Goal: Transaction & Acquisition: Purchase product/service

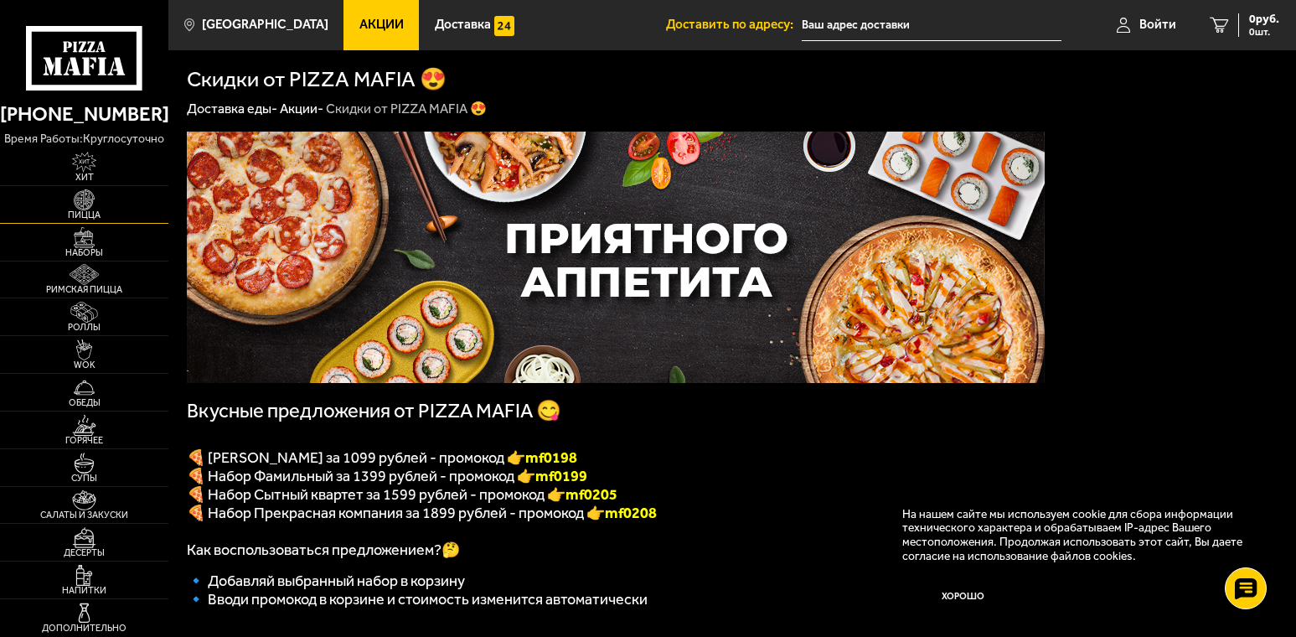
click at [80, 197] on img at bounding box center [85, 199] width 52 height 21
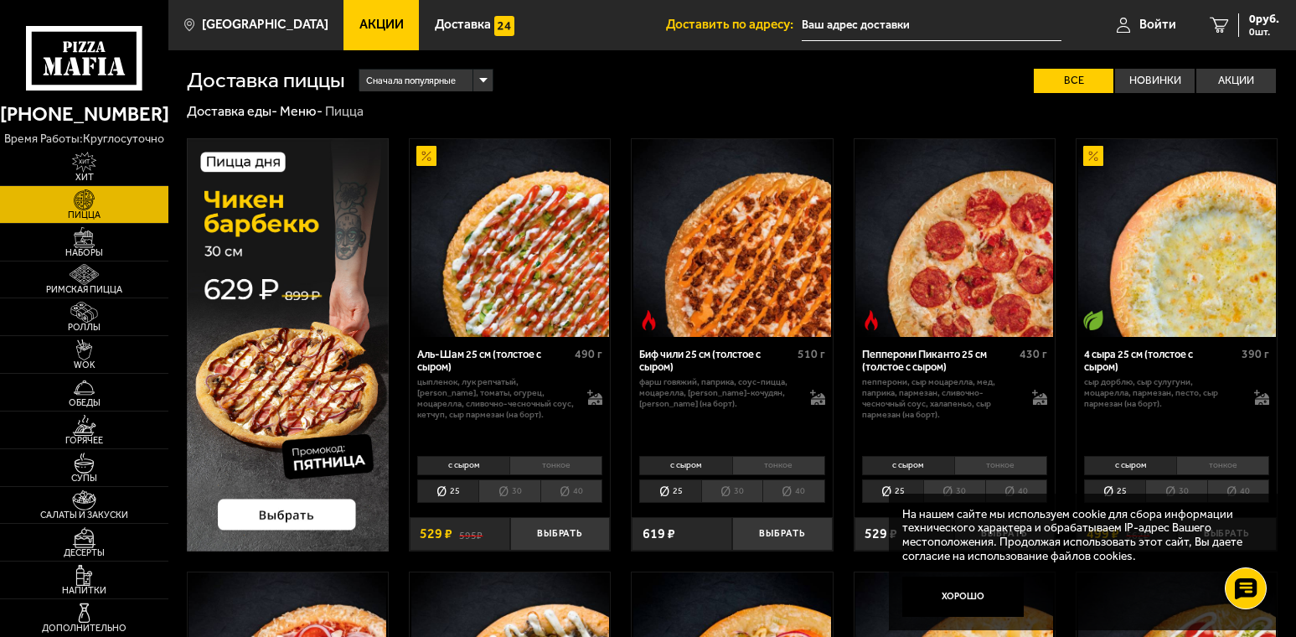
click at [288, 517] on img at bounding box center [288, 344] width 202 height 412
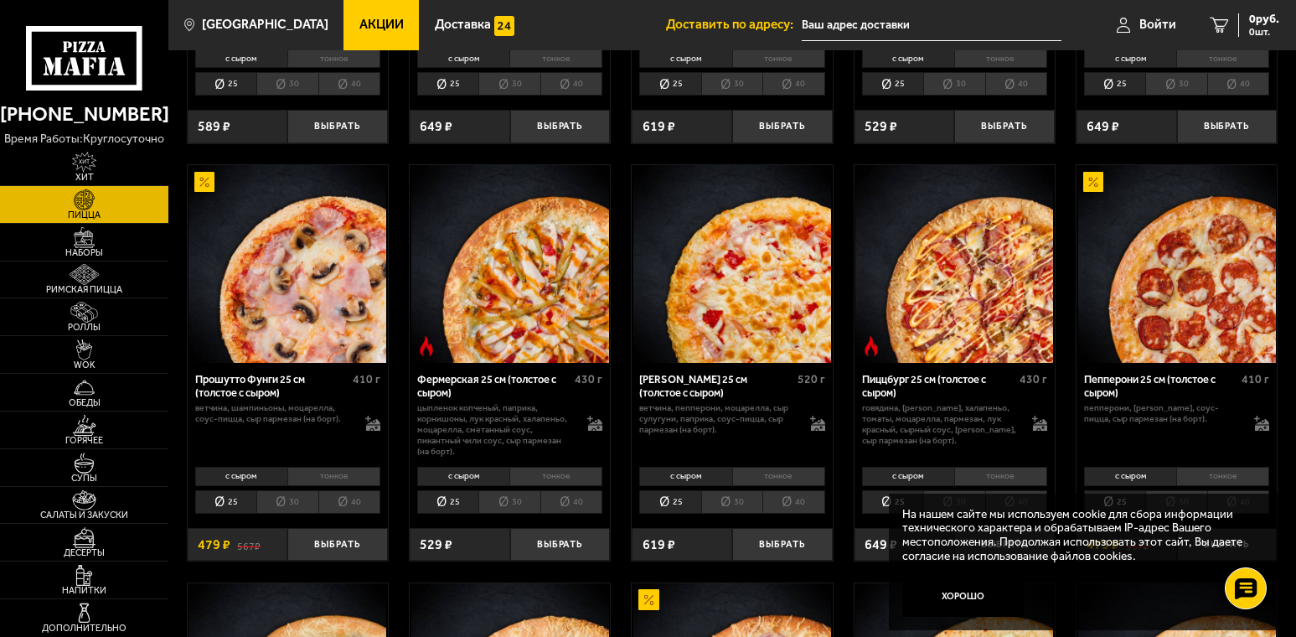
scroll to position [922, 0]
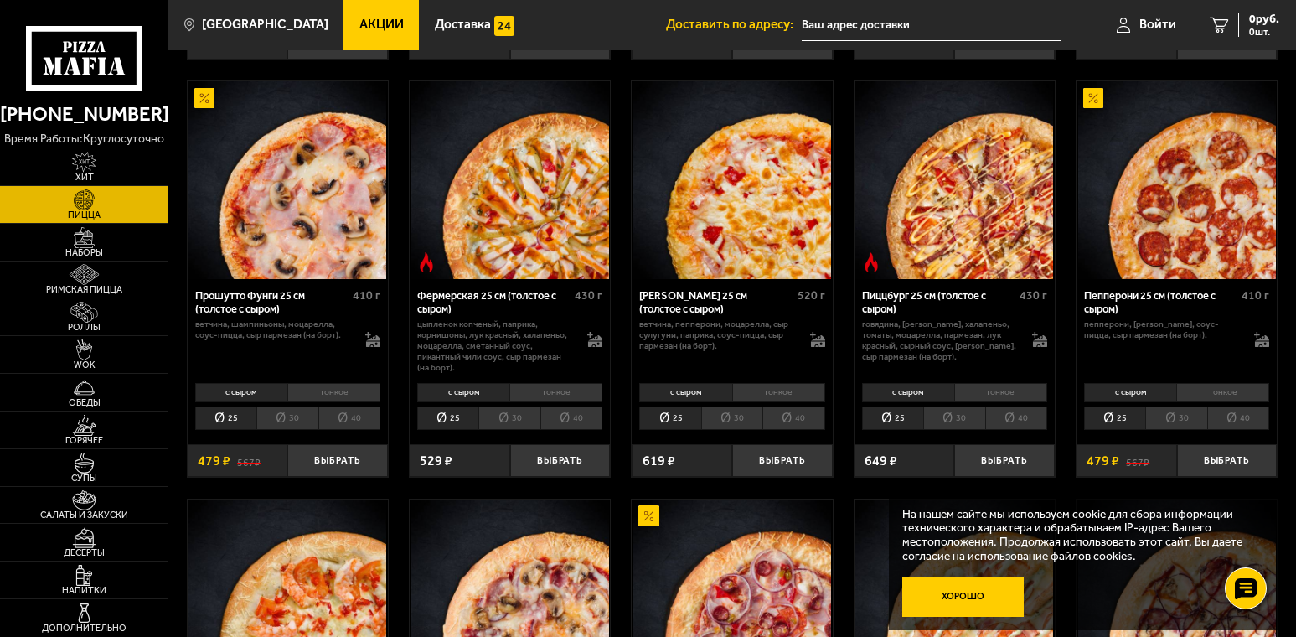
click at [981, 590] on button "Хорошо" at bounding box center [964, 597] width 122 height 40
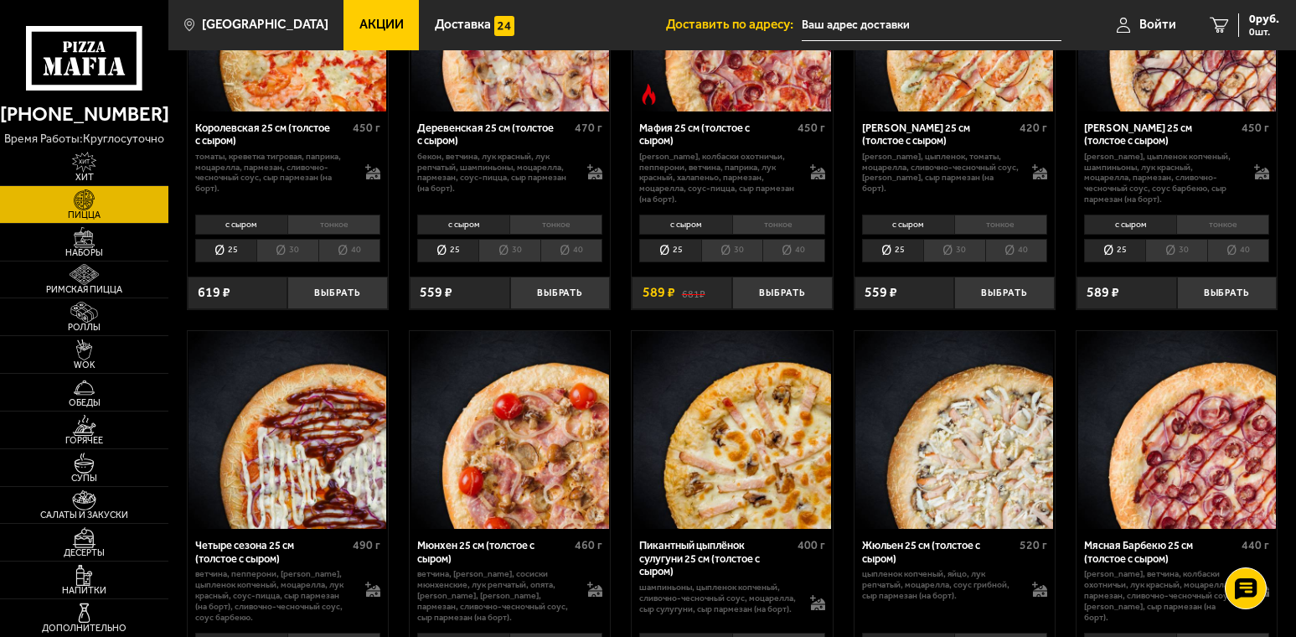
scroll to position [1508, 0]
click at [764, 454] on img at bounding box center [733, 429] width 198 height 198
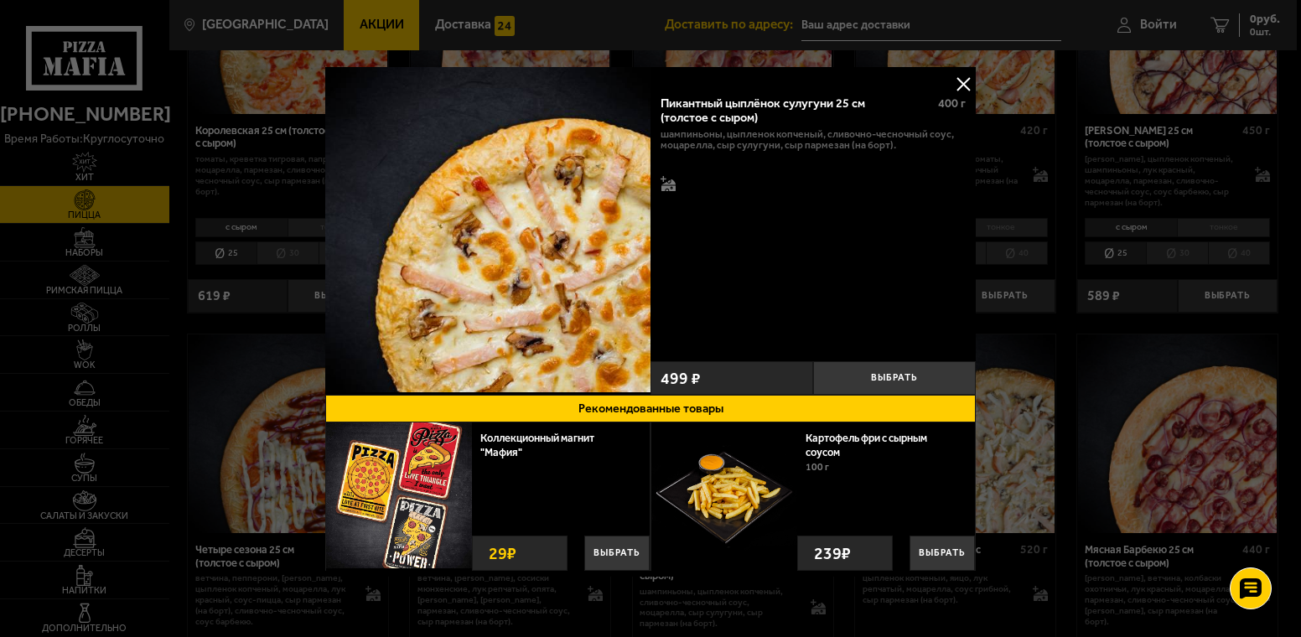
click at [961, 84] on button at bounding box center [962, 83] width 25 height 25
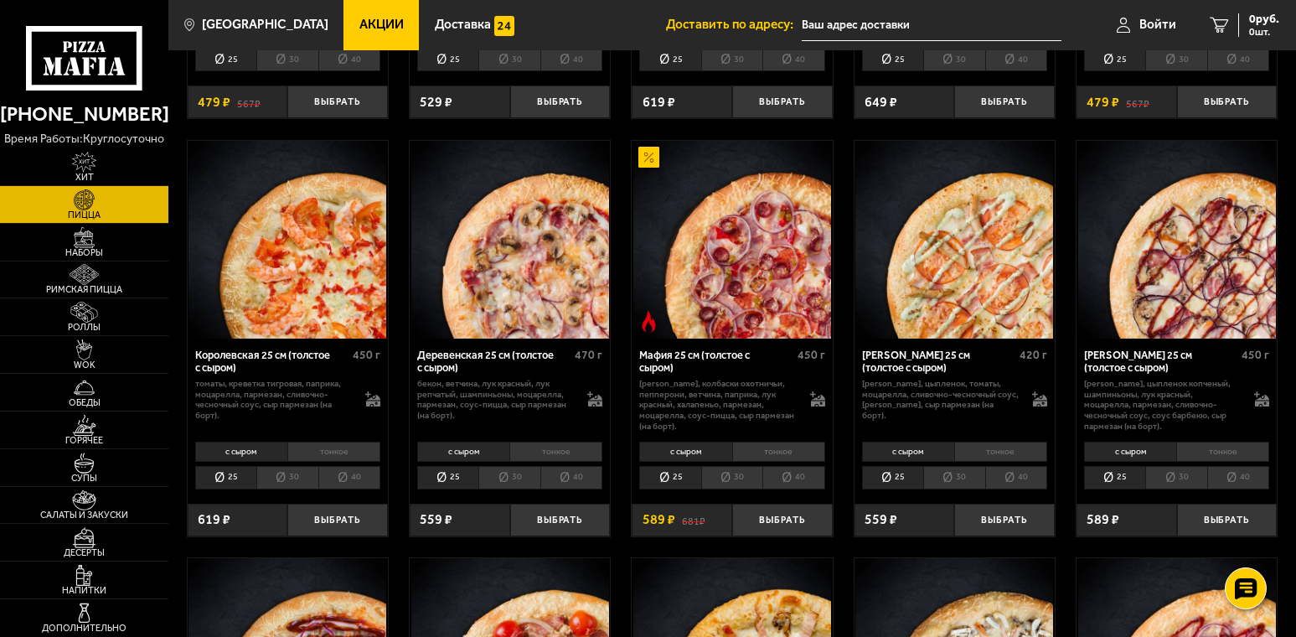
scroll to position [1257, 0]
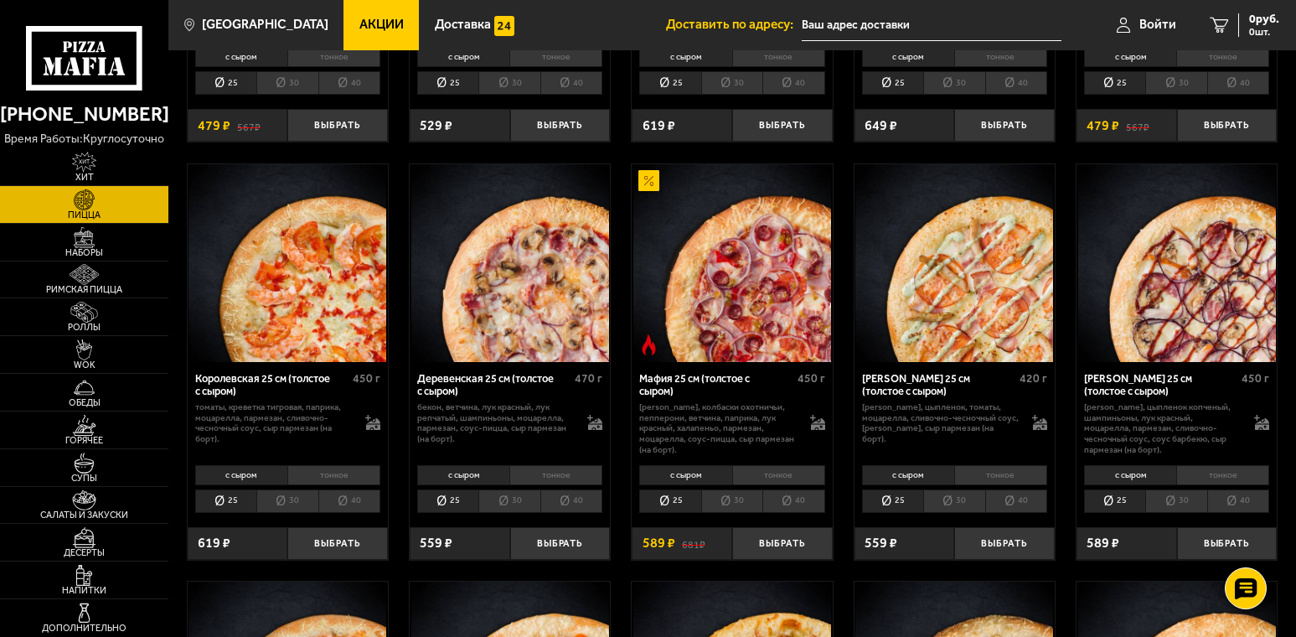
click at [774, 476] on li "тонкое" at bounding box center [778, 474] width 93 height 19
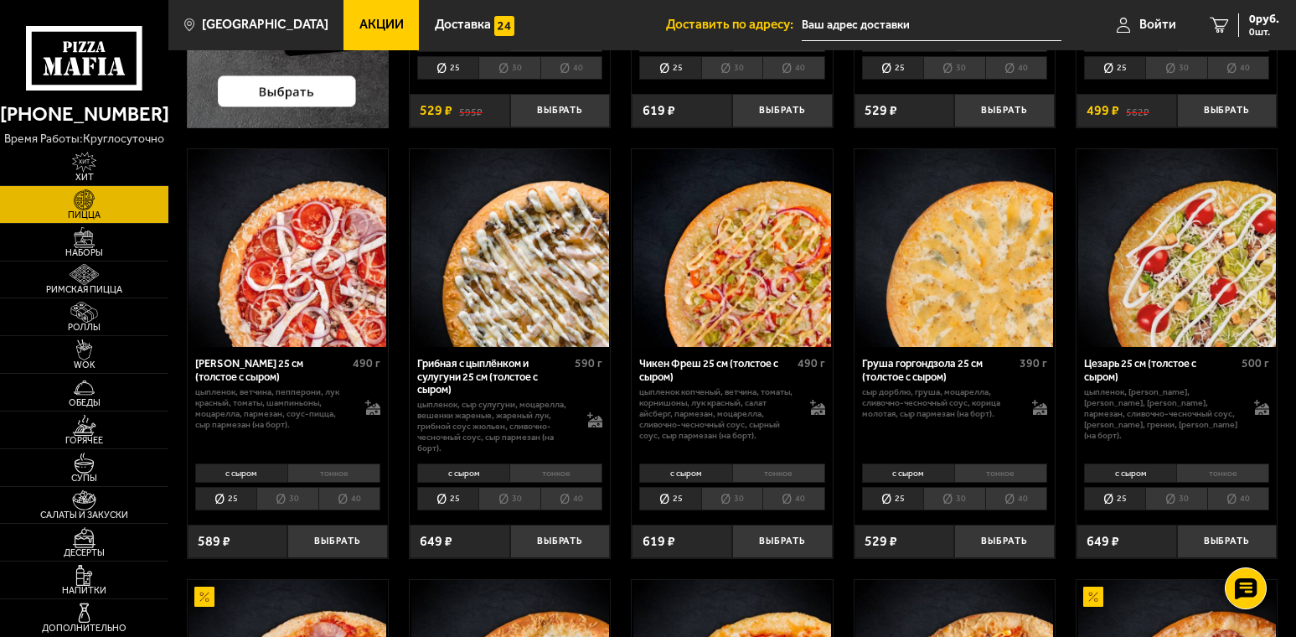
scroll to position [419, 0]
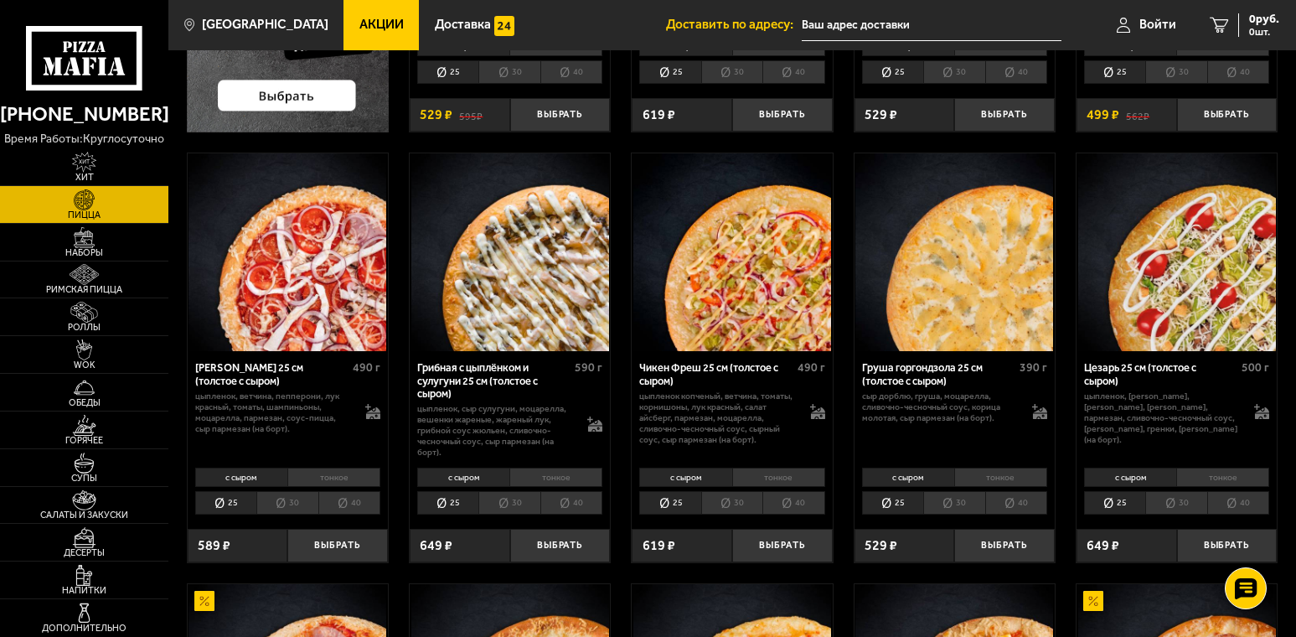
click at [773, 482] on li "тонкое" at bounding box center [778, 477] width 93 height 19
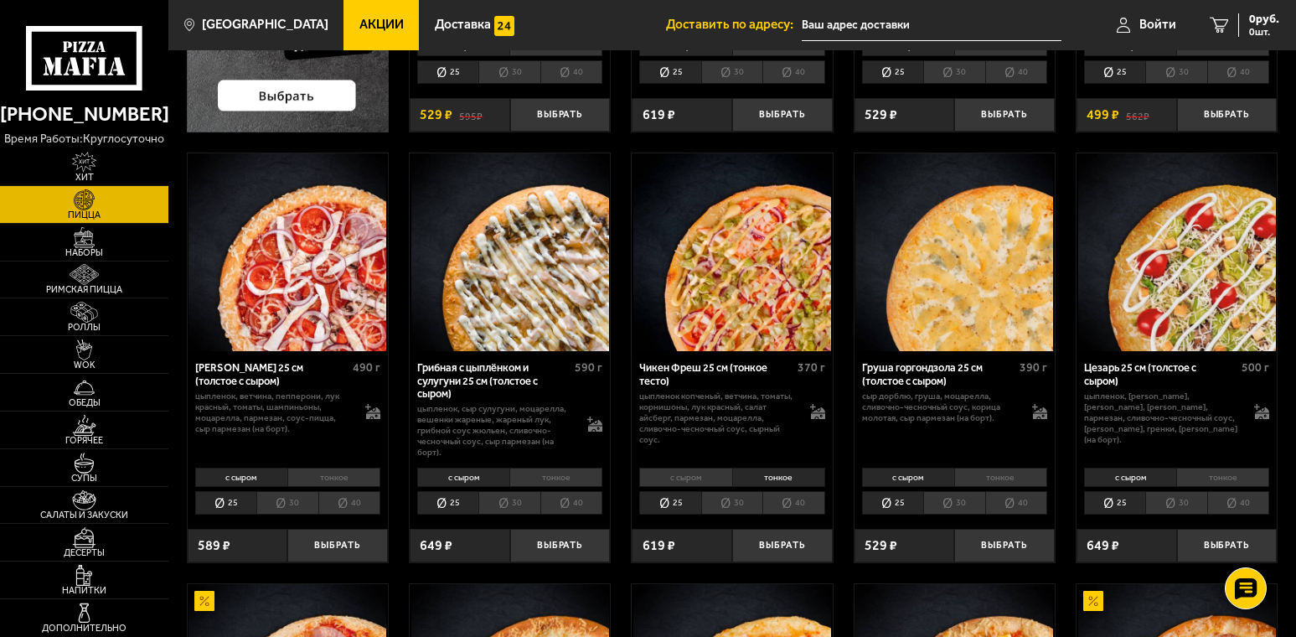
click at [788, 331] on img at bounding box center [733, 252] width 198 height 198
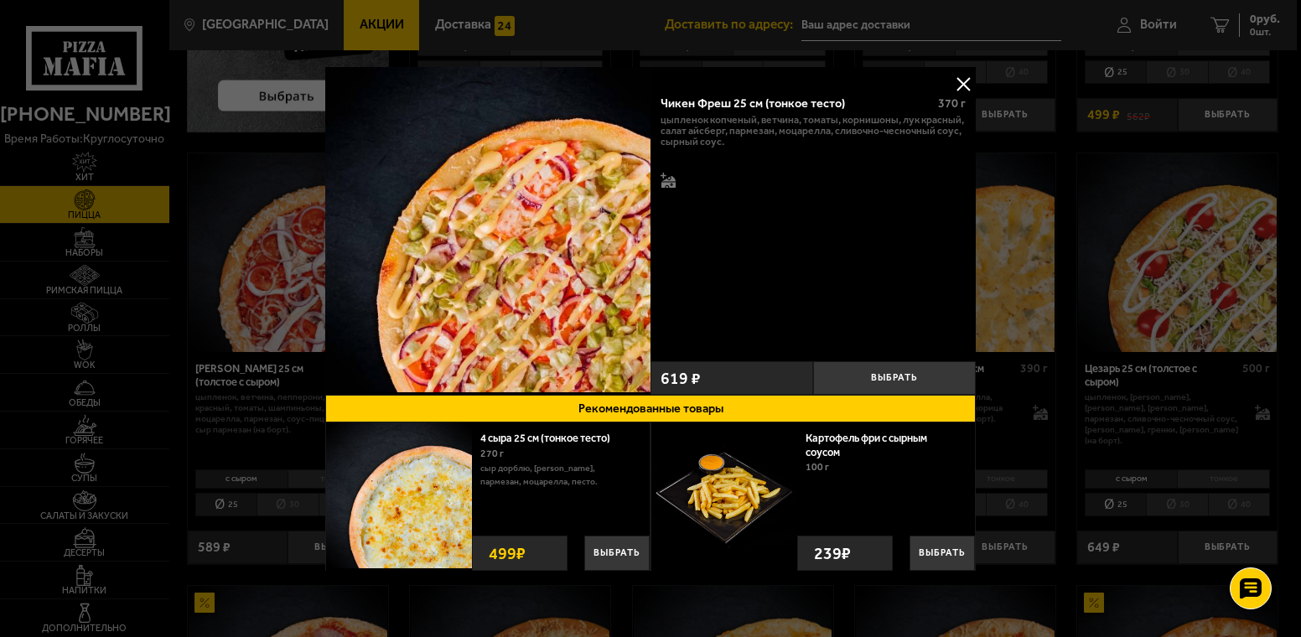
click at [954, 79] on button at bounding box center [962, 83] width 25 height 25
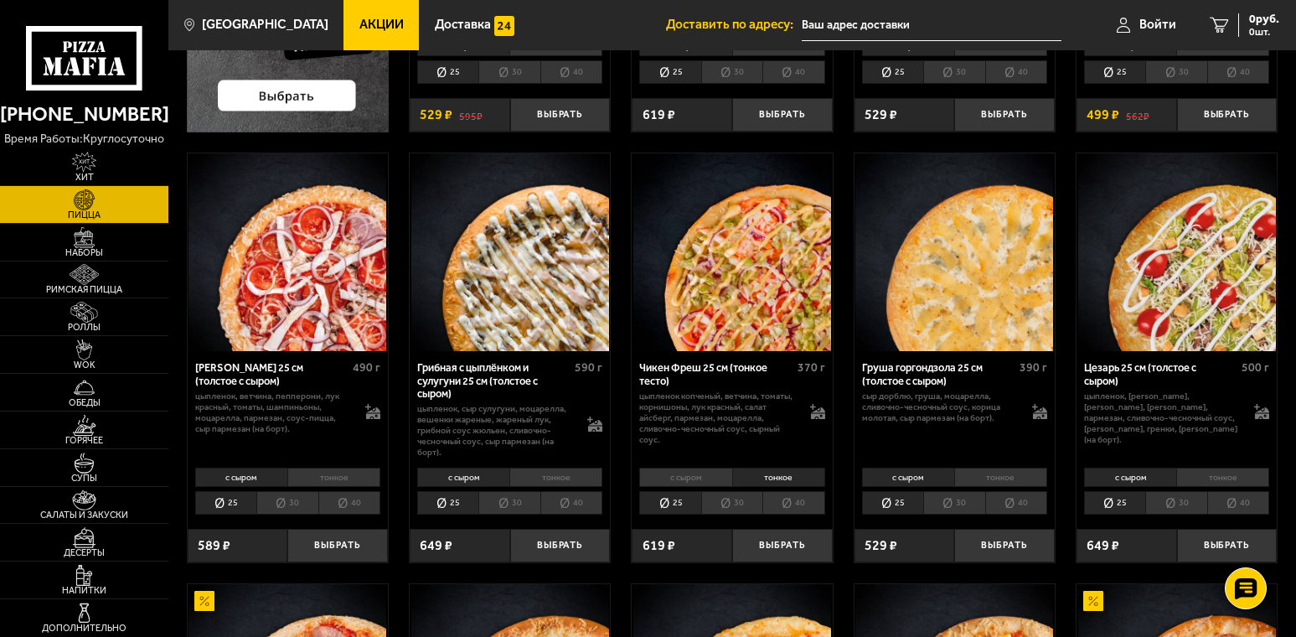
click at [744, 506] on li "30" at bounding box center [731, 502] width 61 height 23
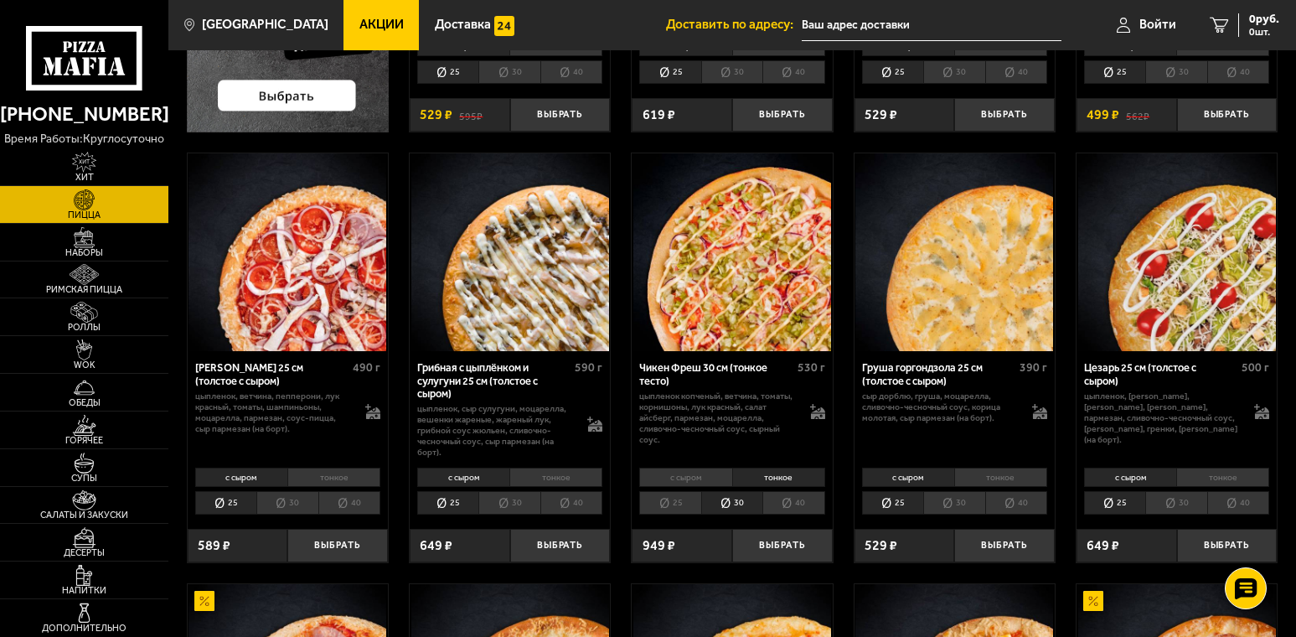
click at [667, 502] on li "25" at bounding box center [669, 502] width 61 height 23
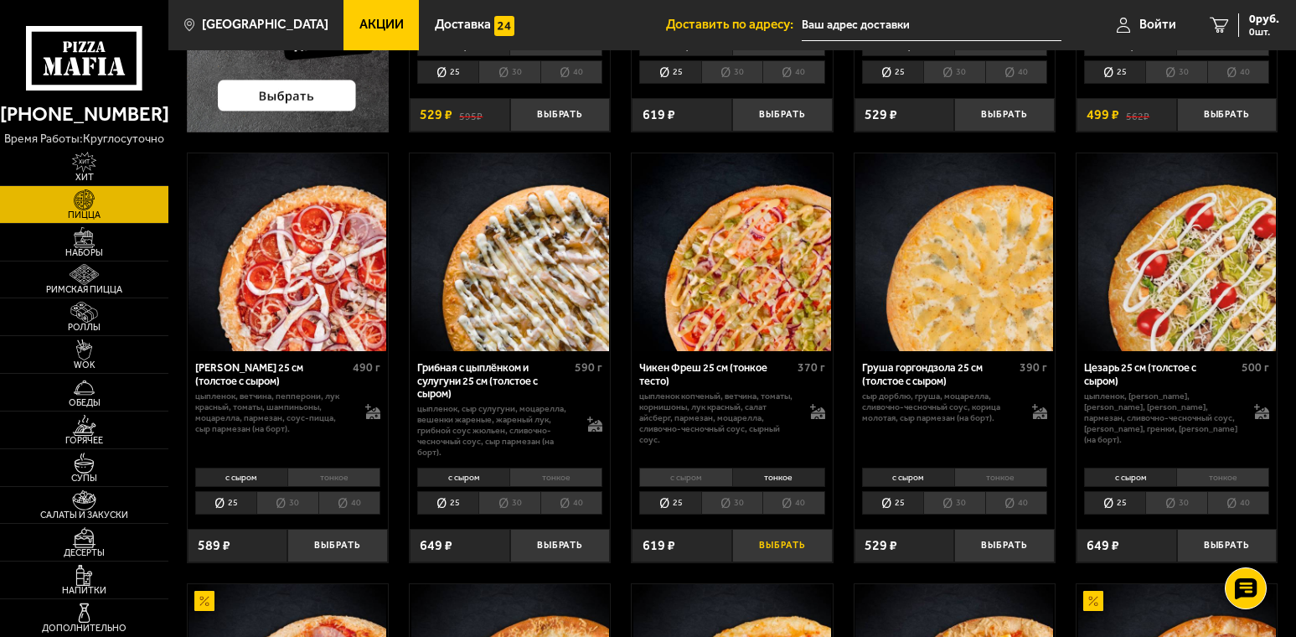
click at [787, 547] on button "Выбрать" at bounding box center [782, 545] width 101 height 33
click at [1197, 19] on icon "2" at bounding box center [1199, 26] width 18 height 16
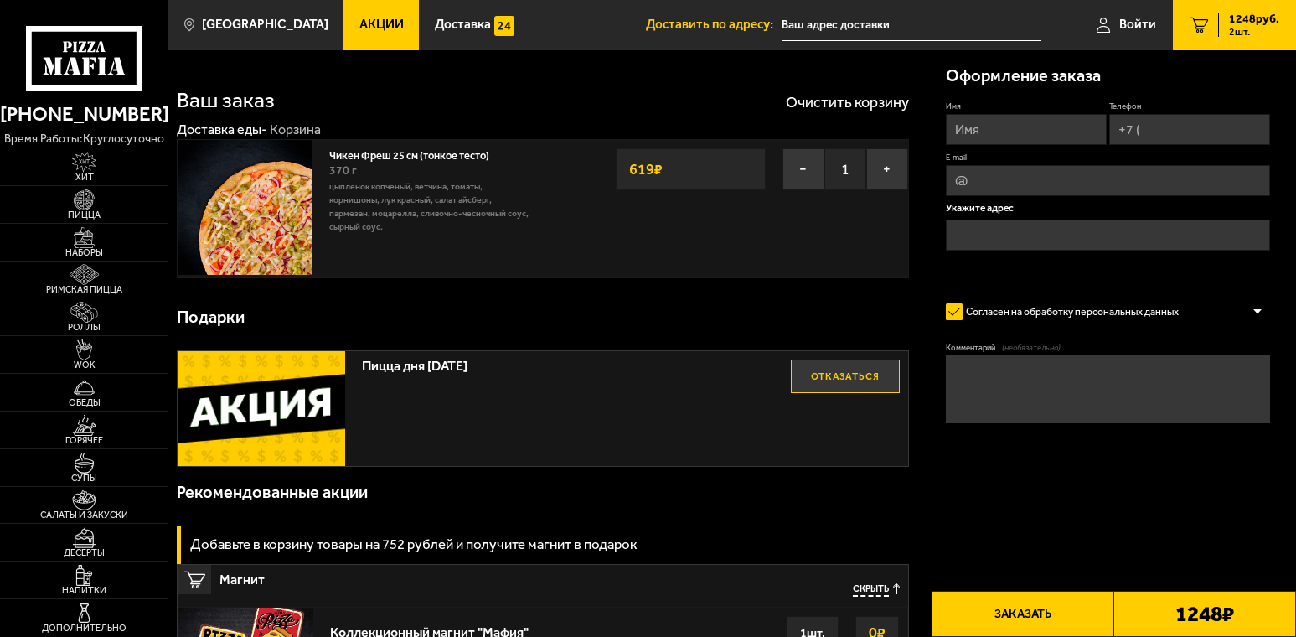
click at [861, 385] on button "Отказаться" at bounding box center [845, 376] width 109 height 34
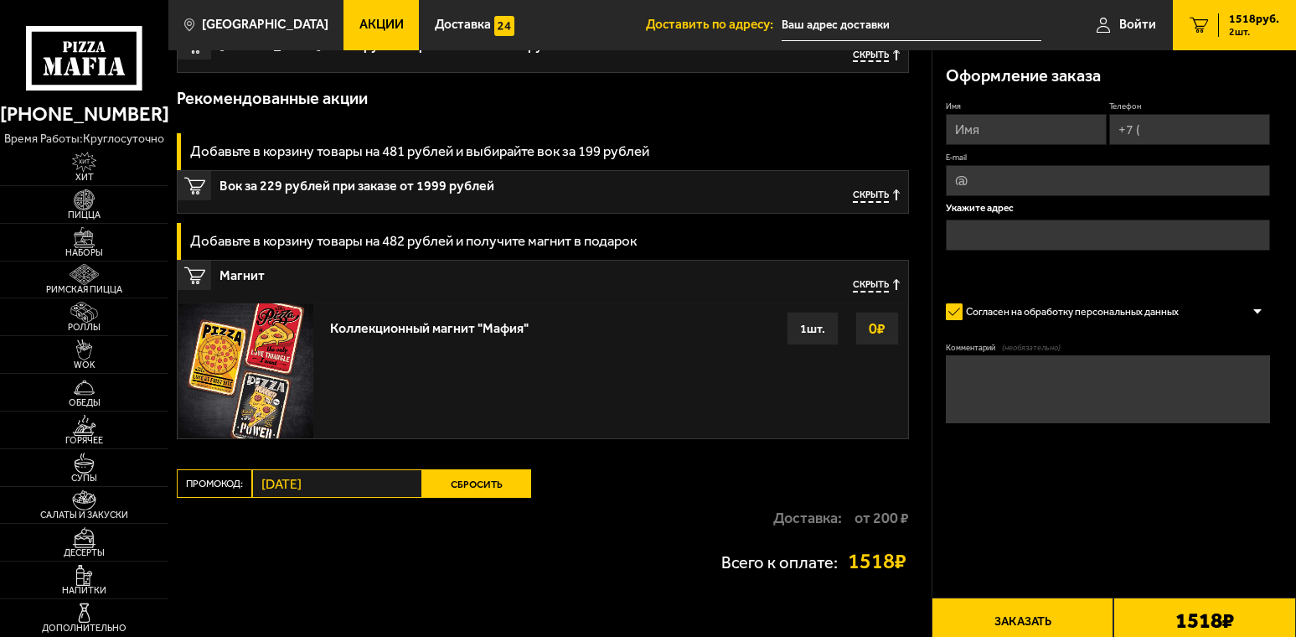
scroll to position [613, 0]
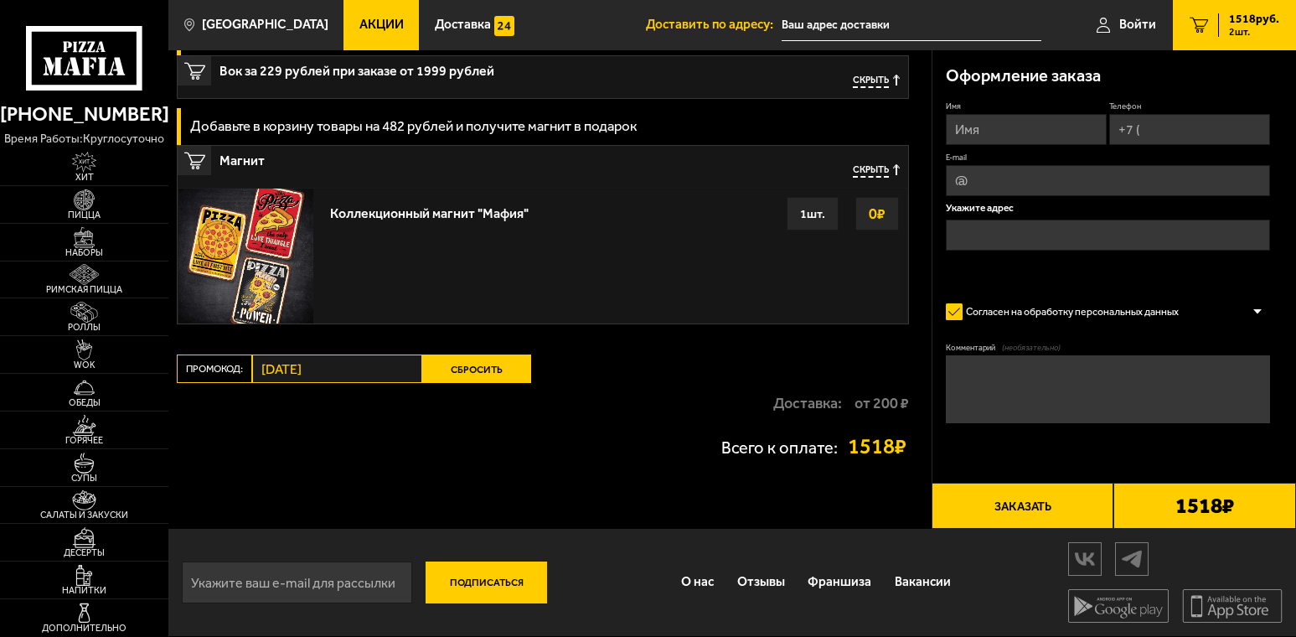
click at [472, 363] on button "Сбросить" at bounding box center [476, 368] width 109 height 28
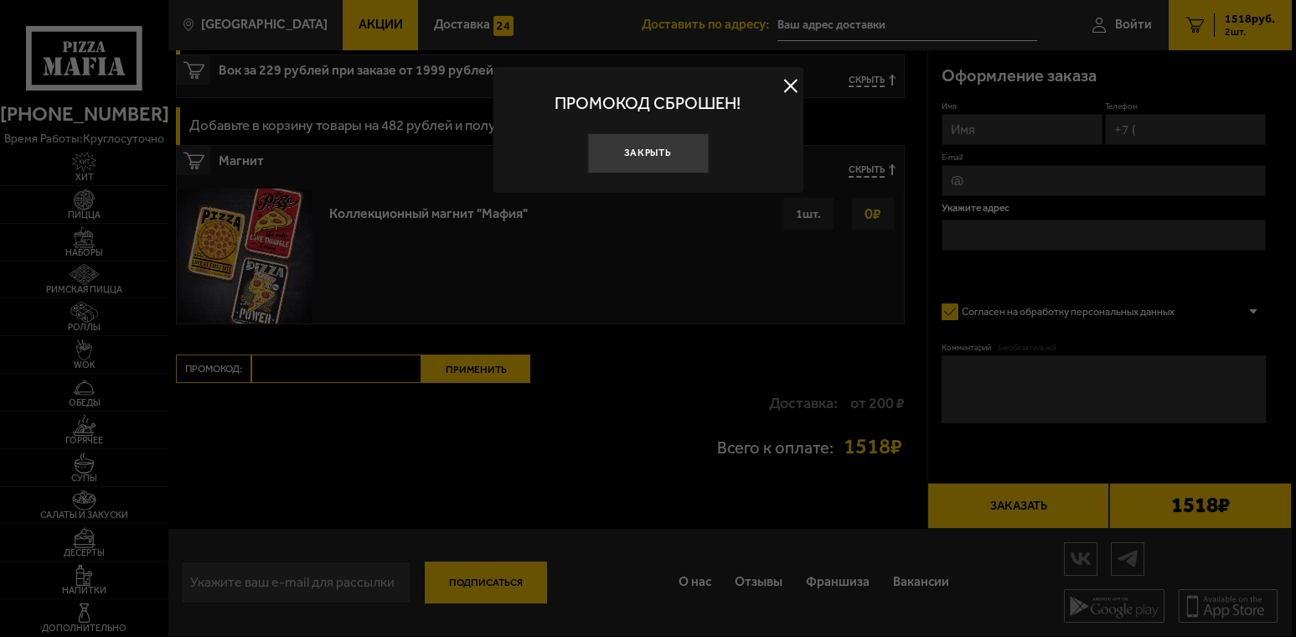
scroll to position [534, 0]
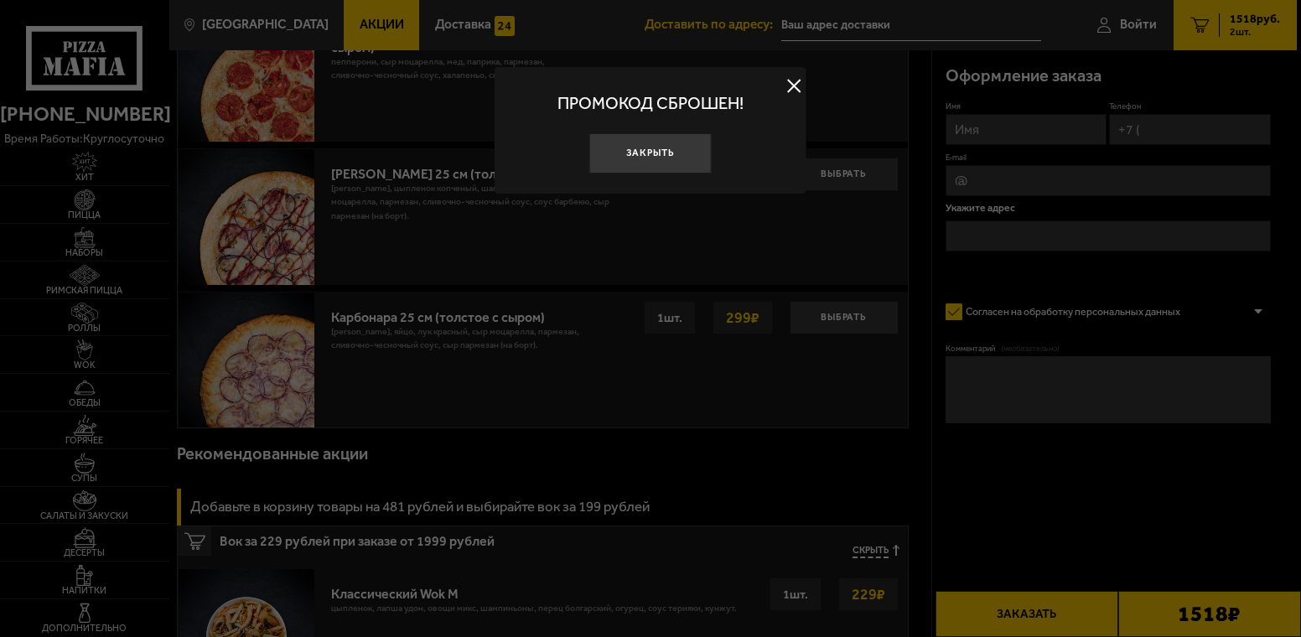
click at [789, 85] on button at bounding box center [793, 86] width 25 height 25
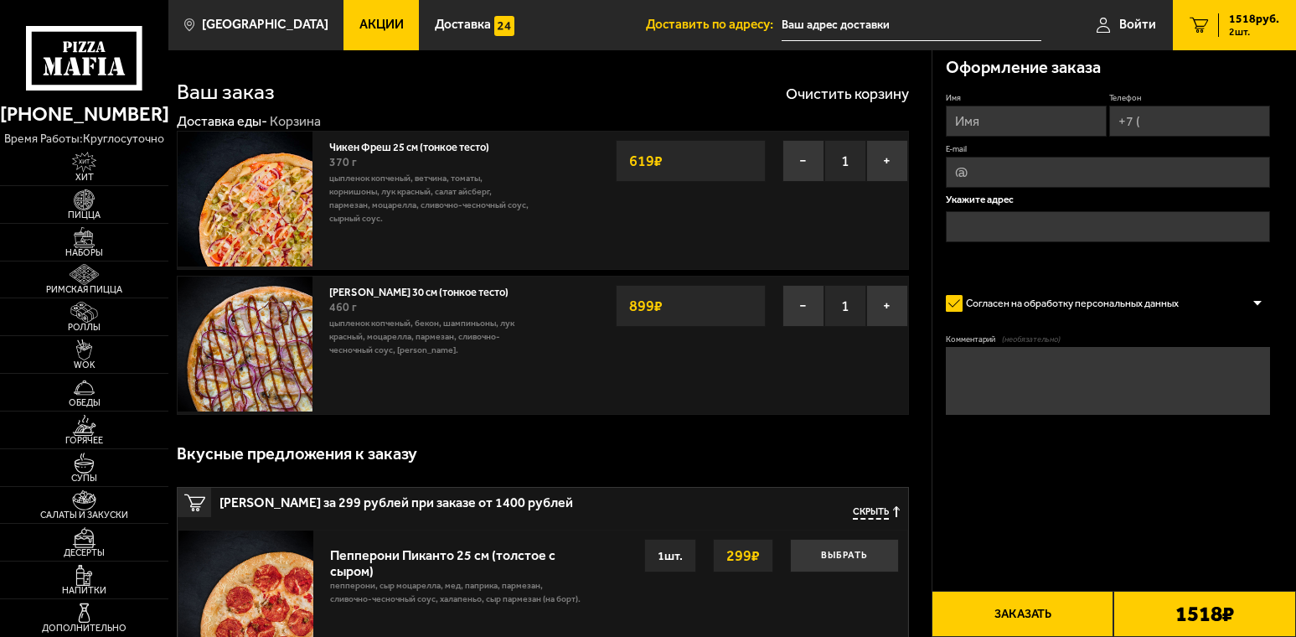
scroll to position [0, 0]
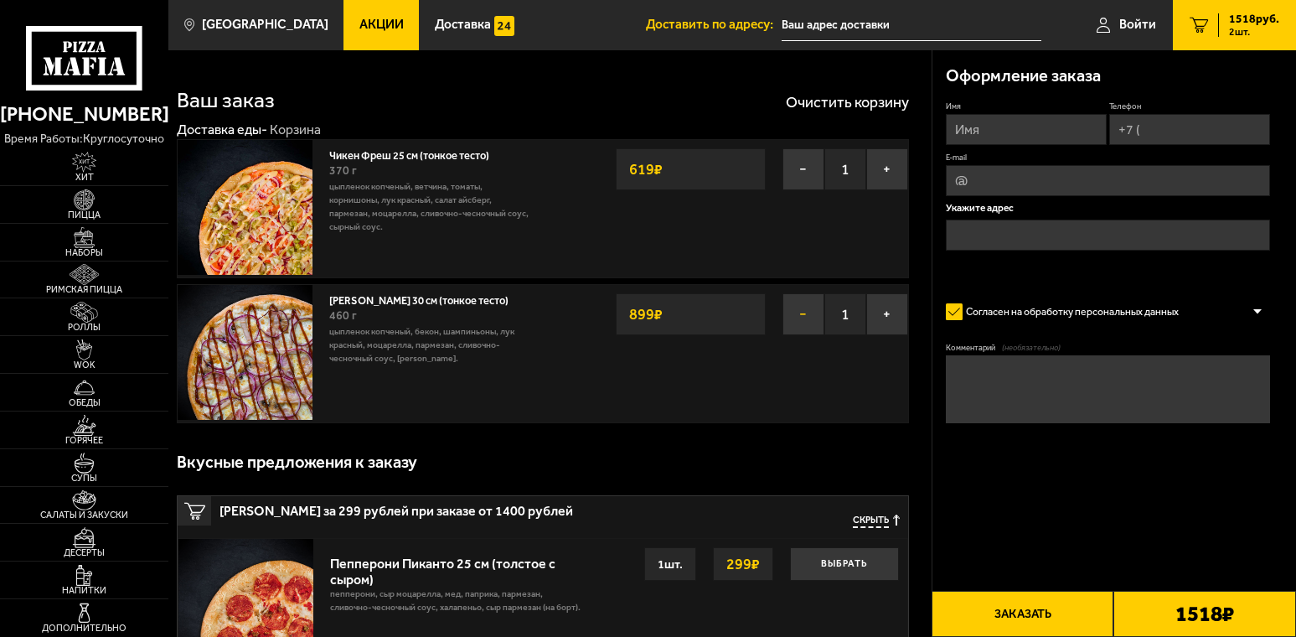
click at [799, 320] on button "−" at bounding box center [804, 314] width 42 height 42
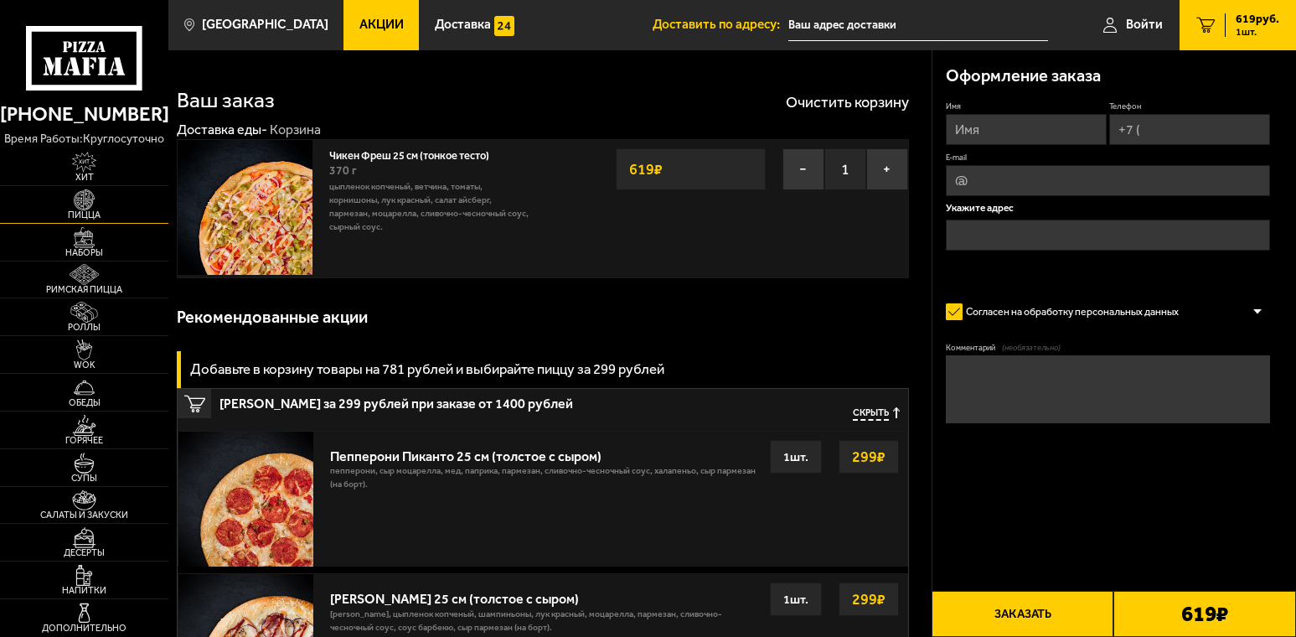
click at [90, 201] on img at bounding box center [85, 199] width 52 height 21
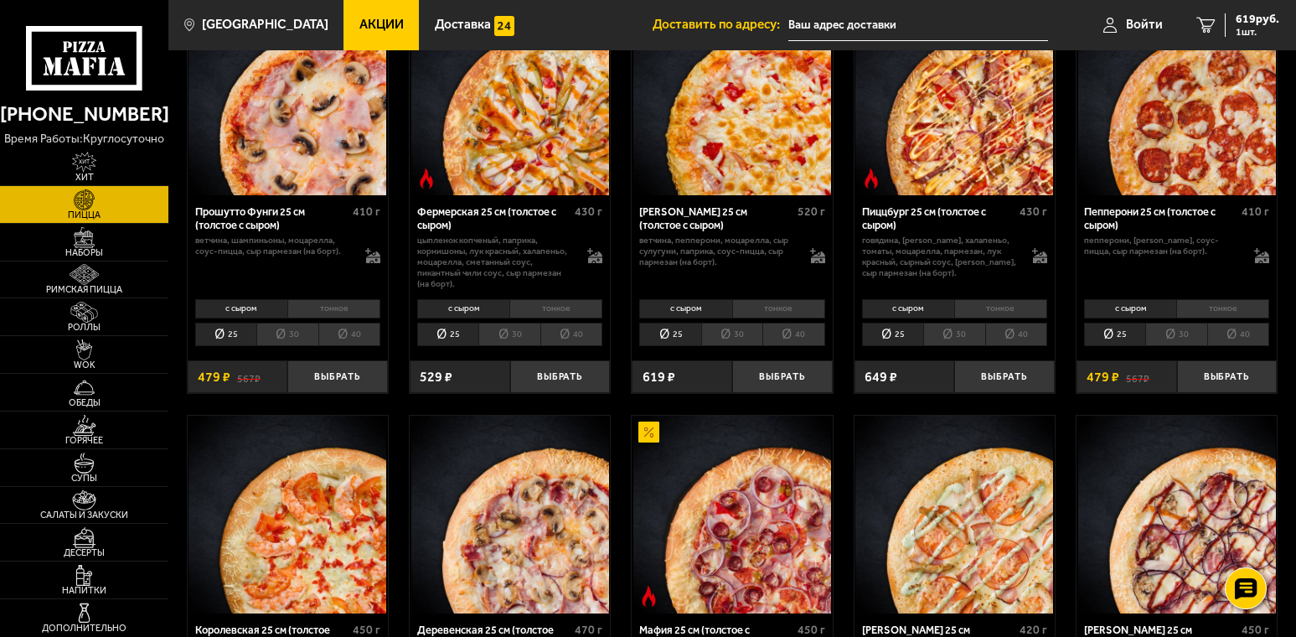
scroll to position [1173, 0]
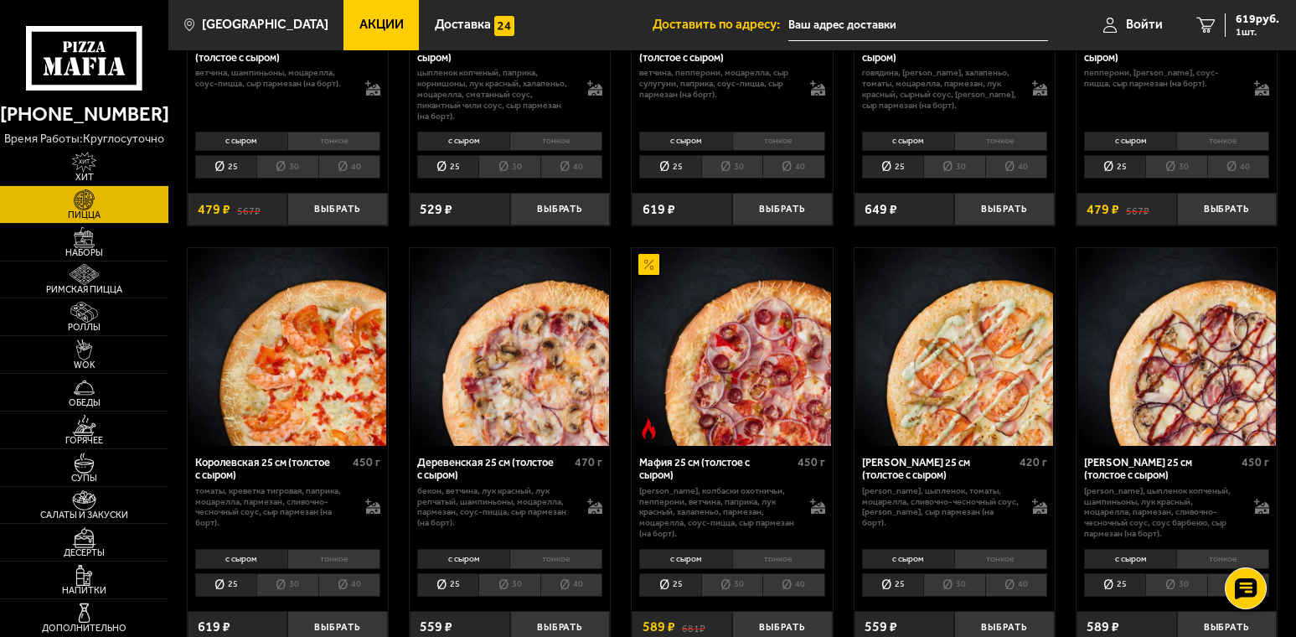
click at [356, 562] on li "тонкое" at bounding box center [333, 558] width 93 height 19
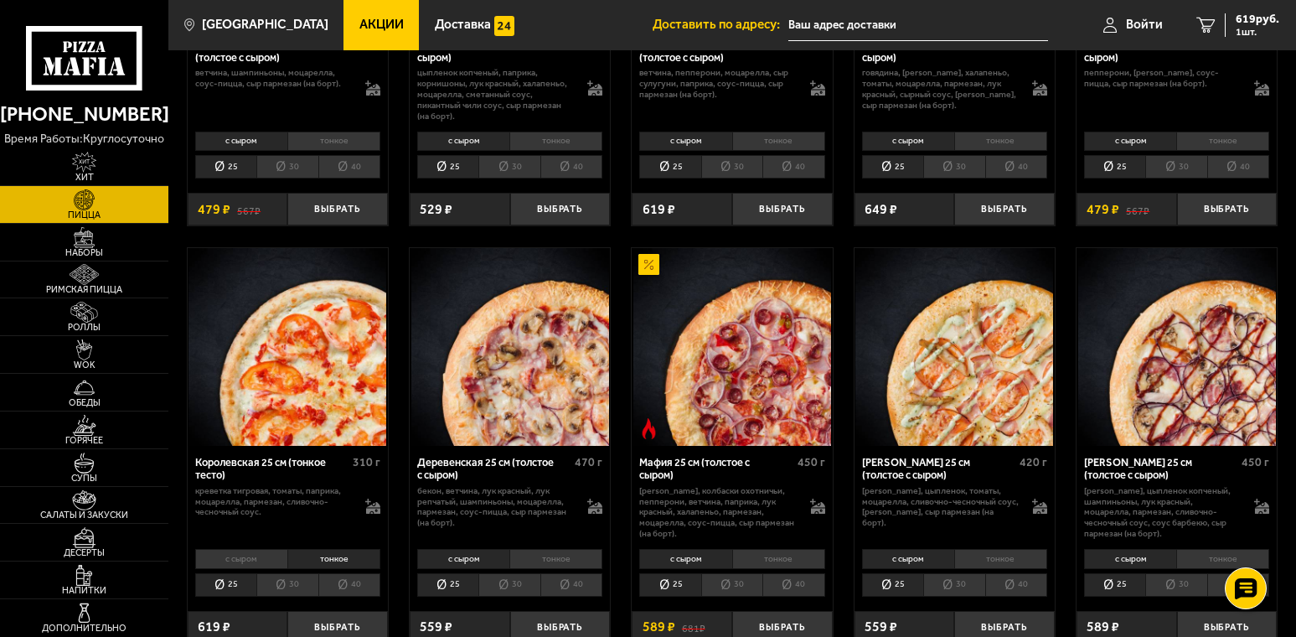
click at [1005, 556] on li "тонкое" at bounding box center [1000, 558] width 93 height 19
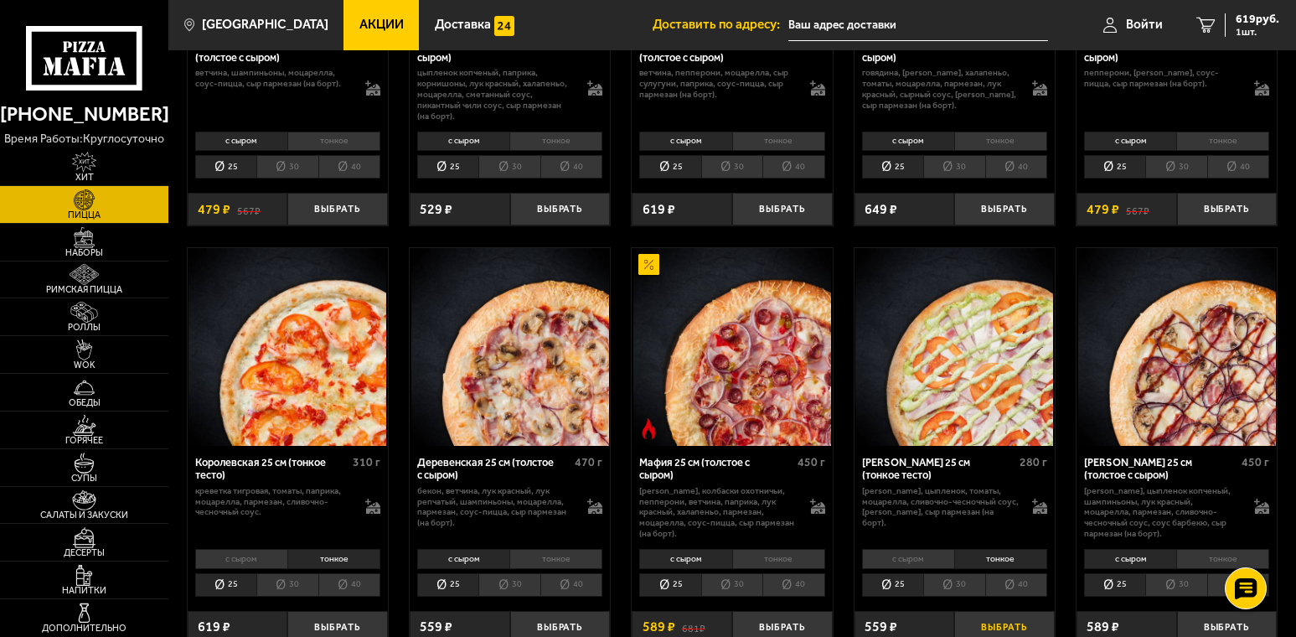
click at [1006, 627] on button "Выбрать" at bounding box center [1004, 627] width 101 height 33
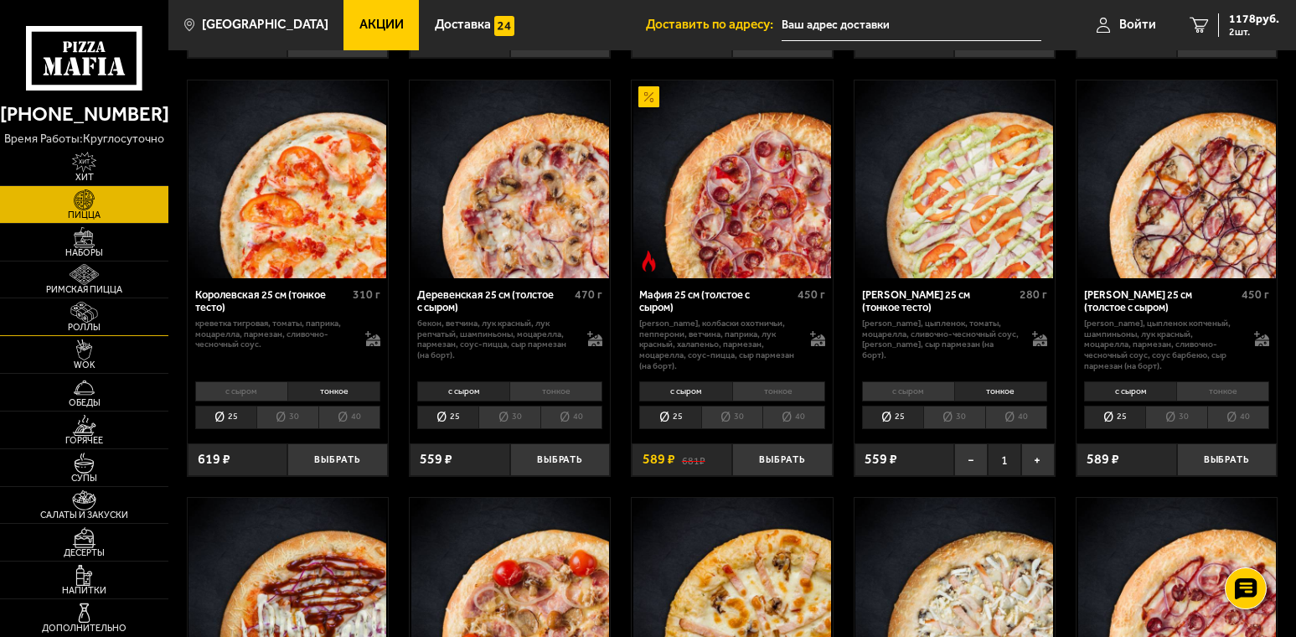
click at [96, 309] on img at bounding box center [85, 312] width 52 height 21
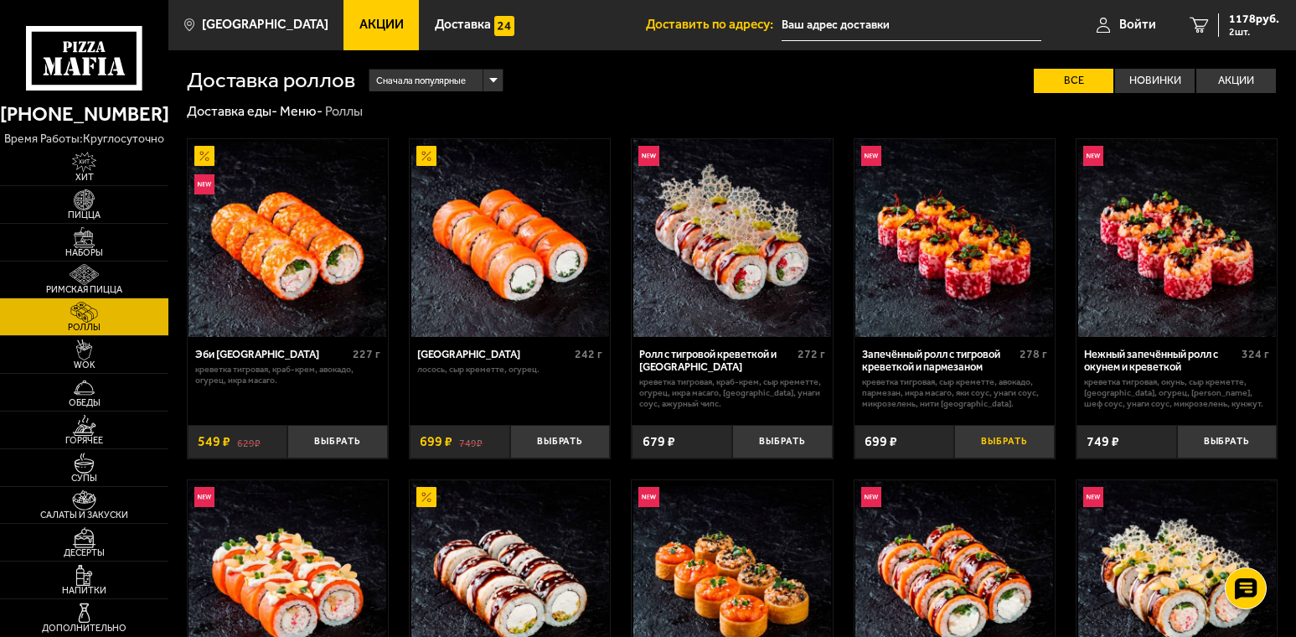
click at [1008, 458] on button "Выбрать" at bounding box center [1004, 441] width 101 height 33
click at [1197, 18] on icon "3" at bounding box center [1199, 26] width 18 height 16
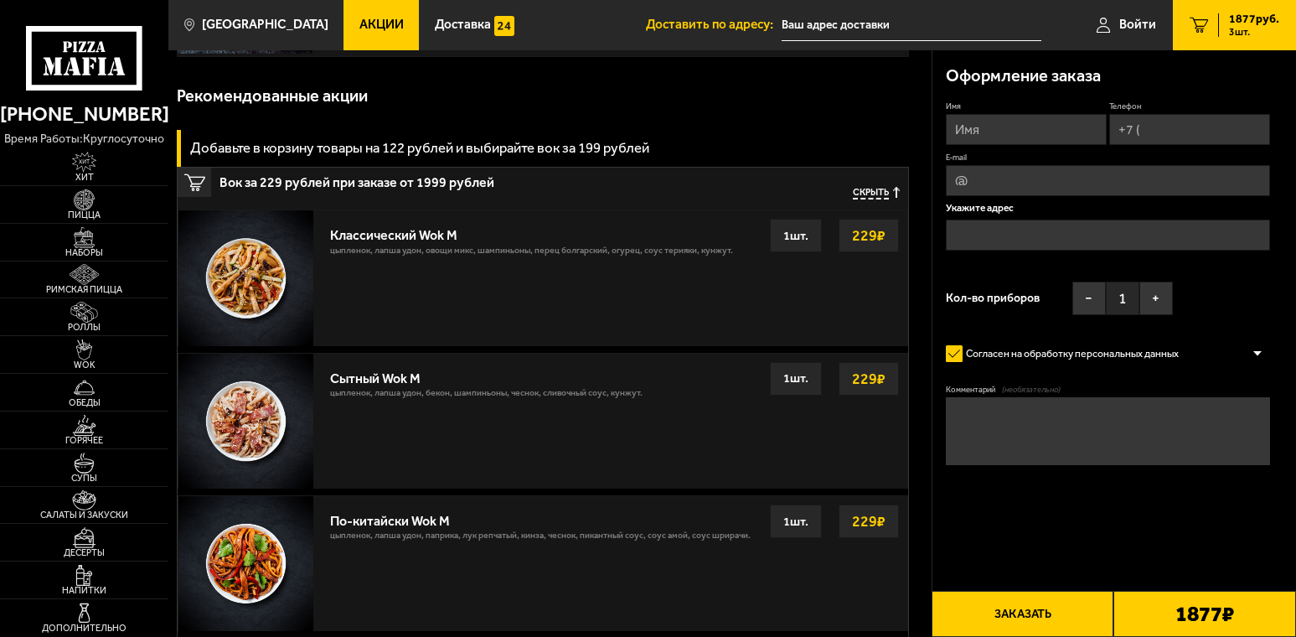
scroll to position [388, 0]
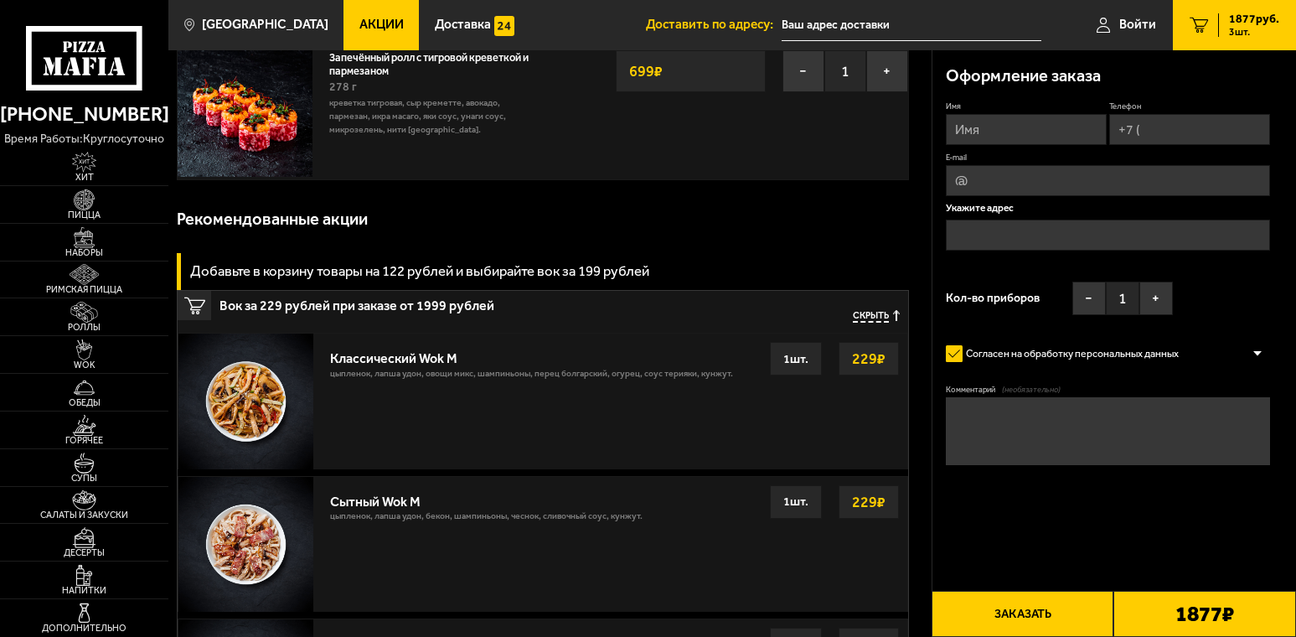
click at [360, 22] on span "Акции" at bounding box center [381, 24] width 44 height 13
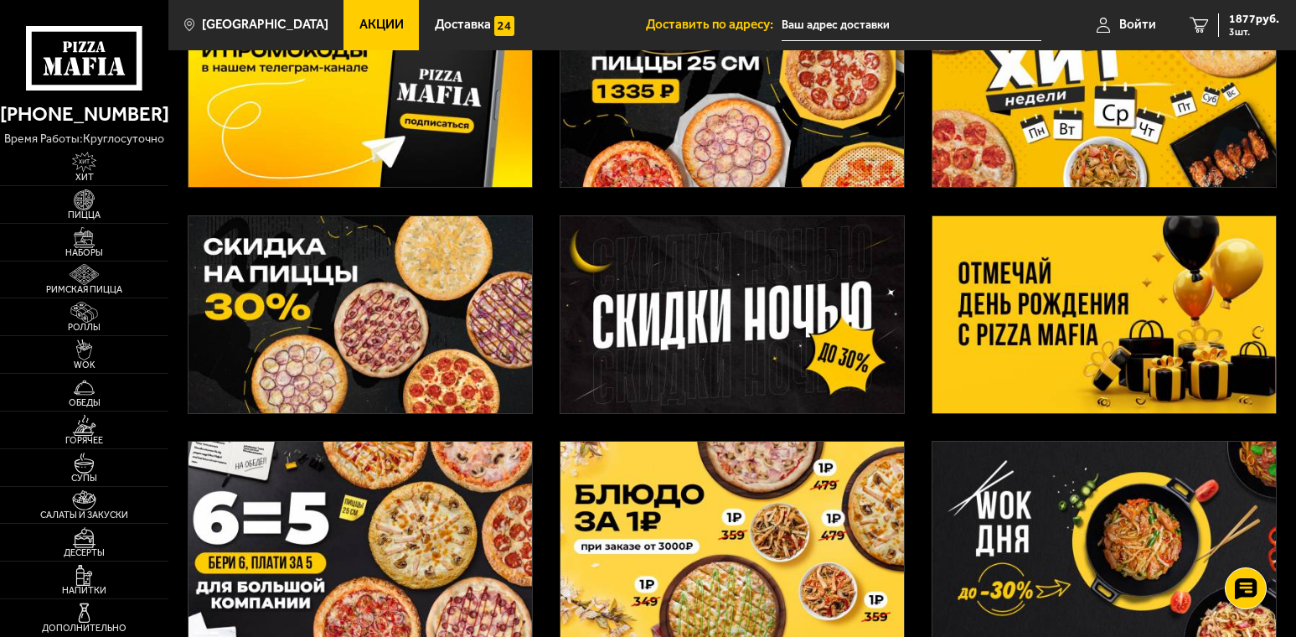
scroll to position [419, 0]
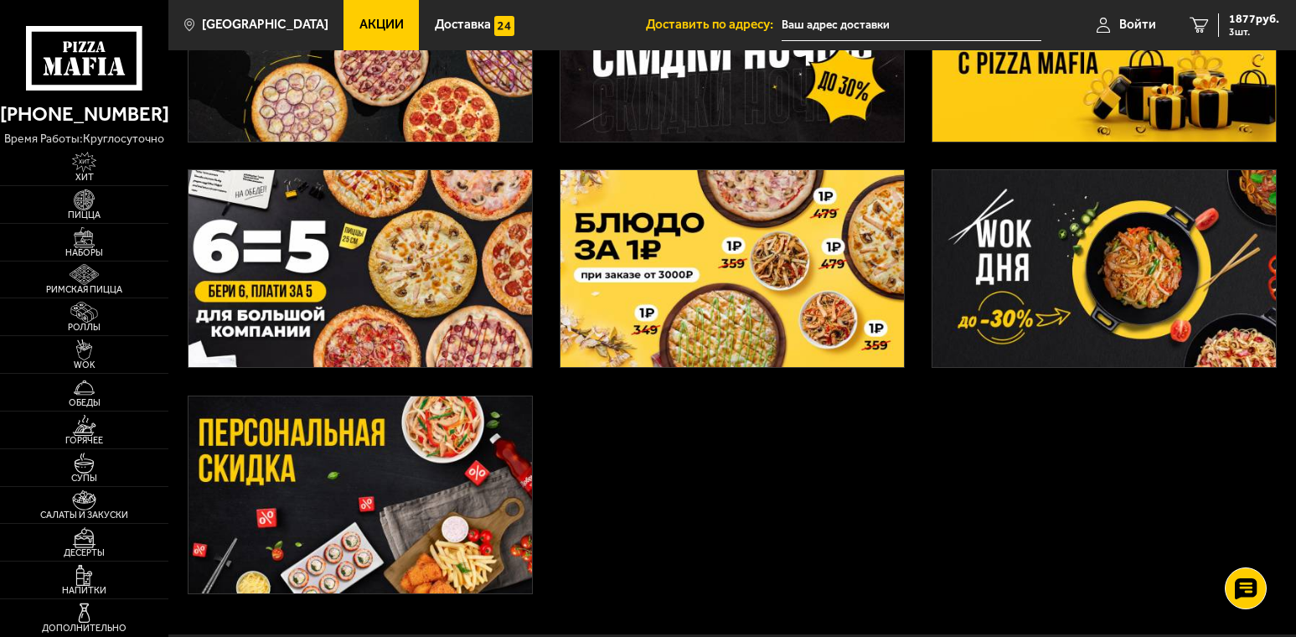
click at [398, 484] on img at bounding box center [361, 494] width 344 height 197
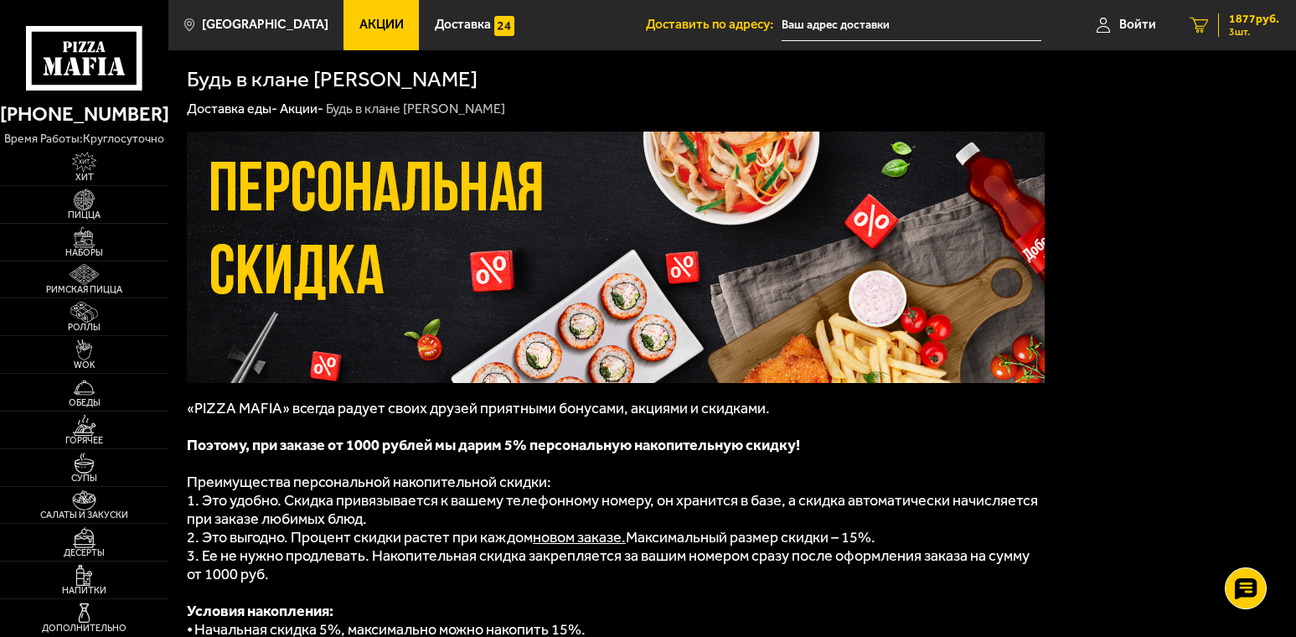
click at [1202, 28] on icon "3" at bounding box center [1199, 26] width 18 height 16
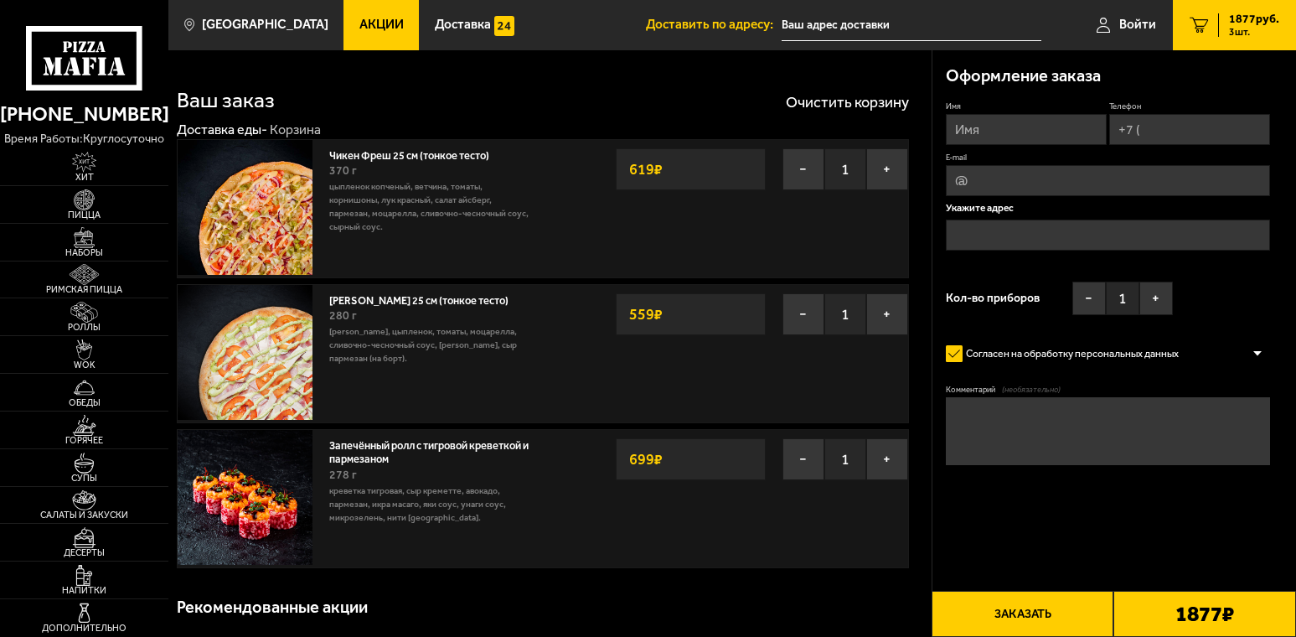
click at [1043, 124] on input "Имя" at bounding box center [1026, 129] width 161 height 31
type input "[PERSON_NAME]"
click at [1187, 132] on input "Телефон" at bounding box center [1189, 129] width 161 height 31
type input "[PHONE_NUMBER]"
type input "[EMAIL_ADDRESS][DOMAIN_NAME]"
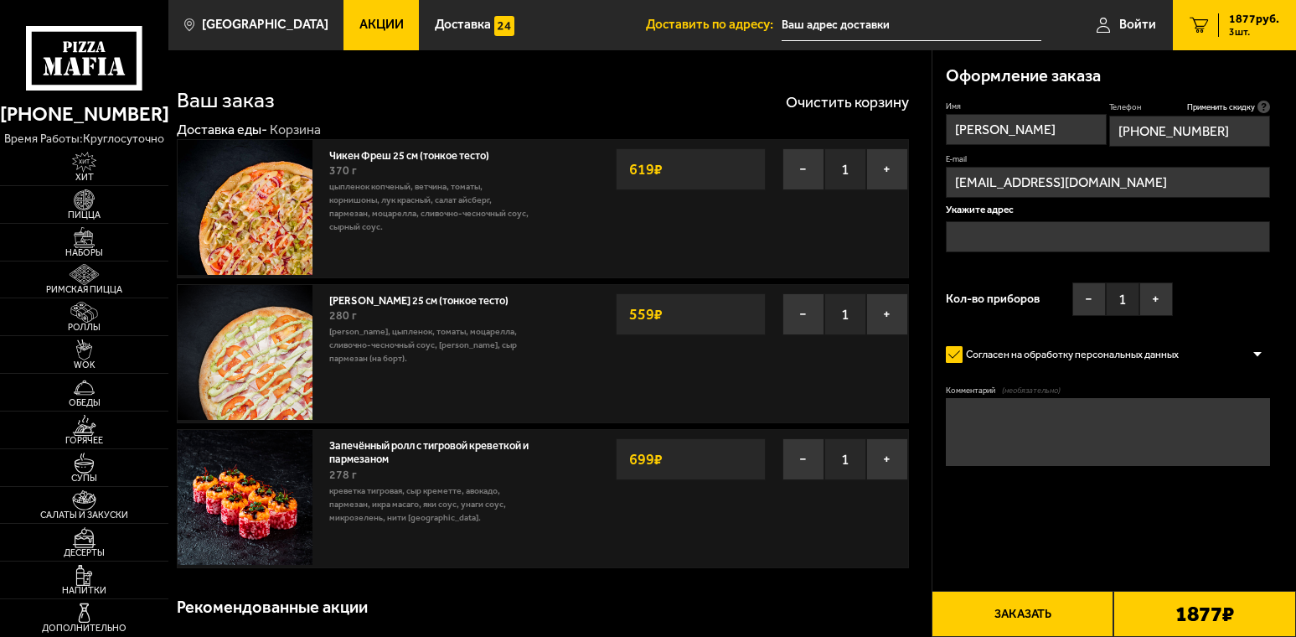
type input "[PHONE_NUMBER]"
click at [1017, 227] on input "text" at bounding box center [1108, 236] width 324 height 31
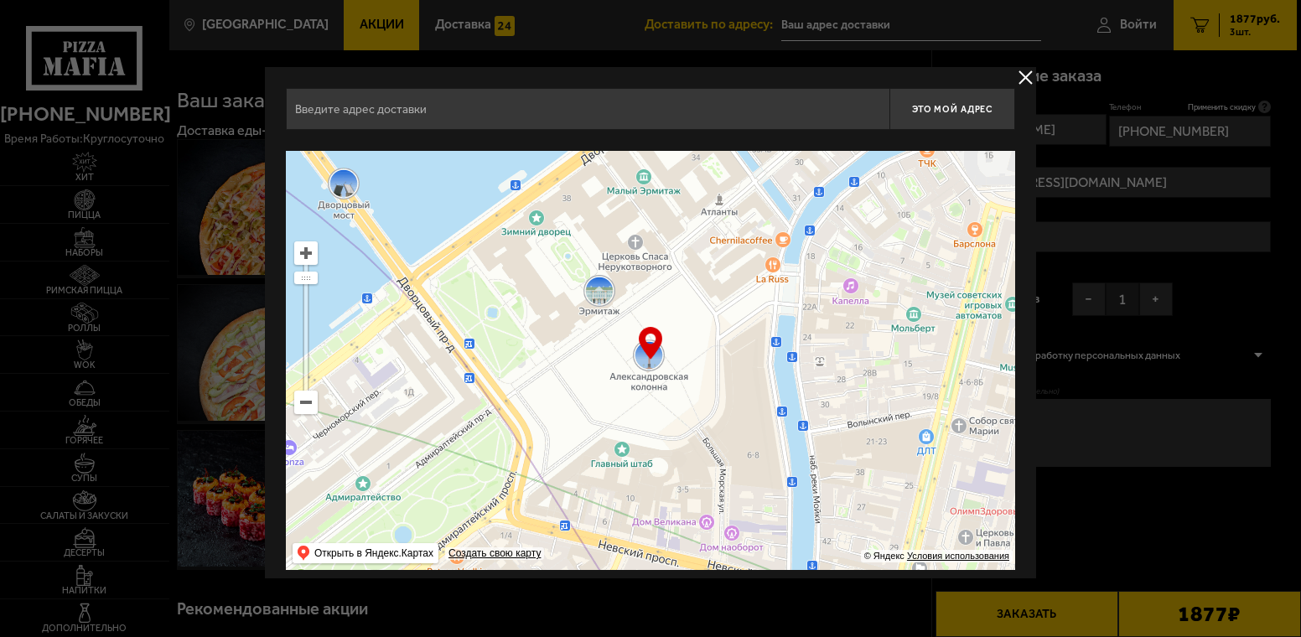
click at [1026, 78] on button "delivery type" at bounding box center [1025, 77] width 21 height 21
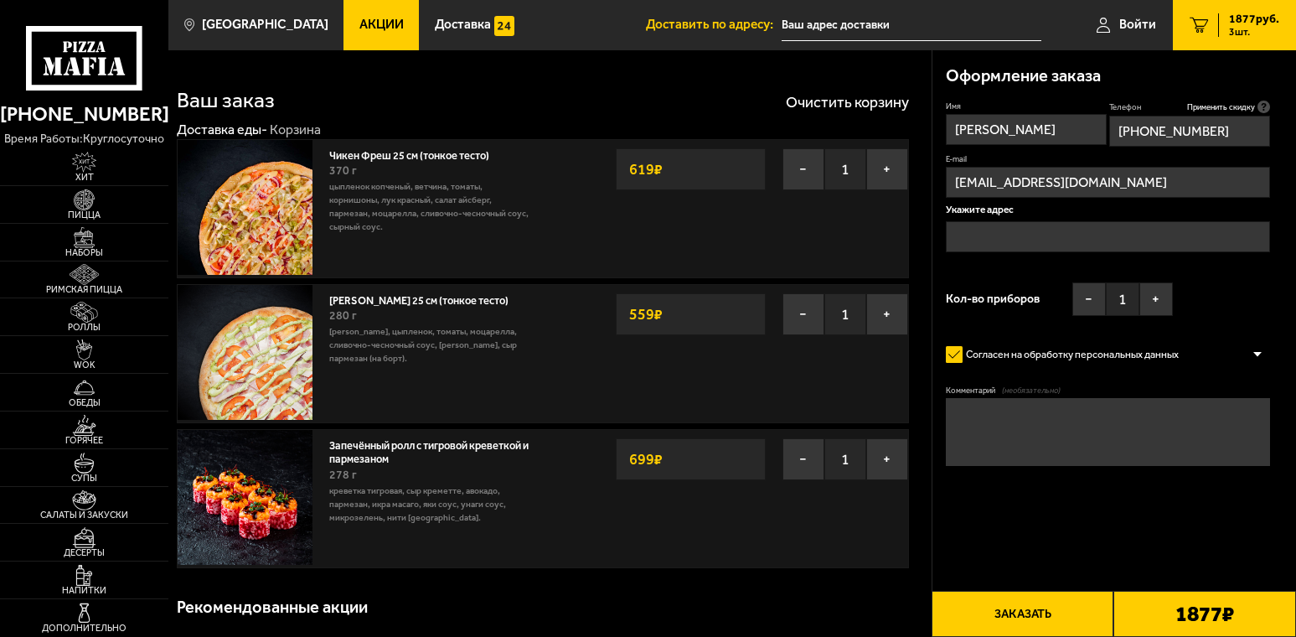
click at [1047, 232] on input "text" at bounding box center [1108, 236] width 324 height 31
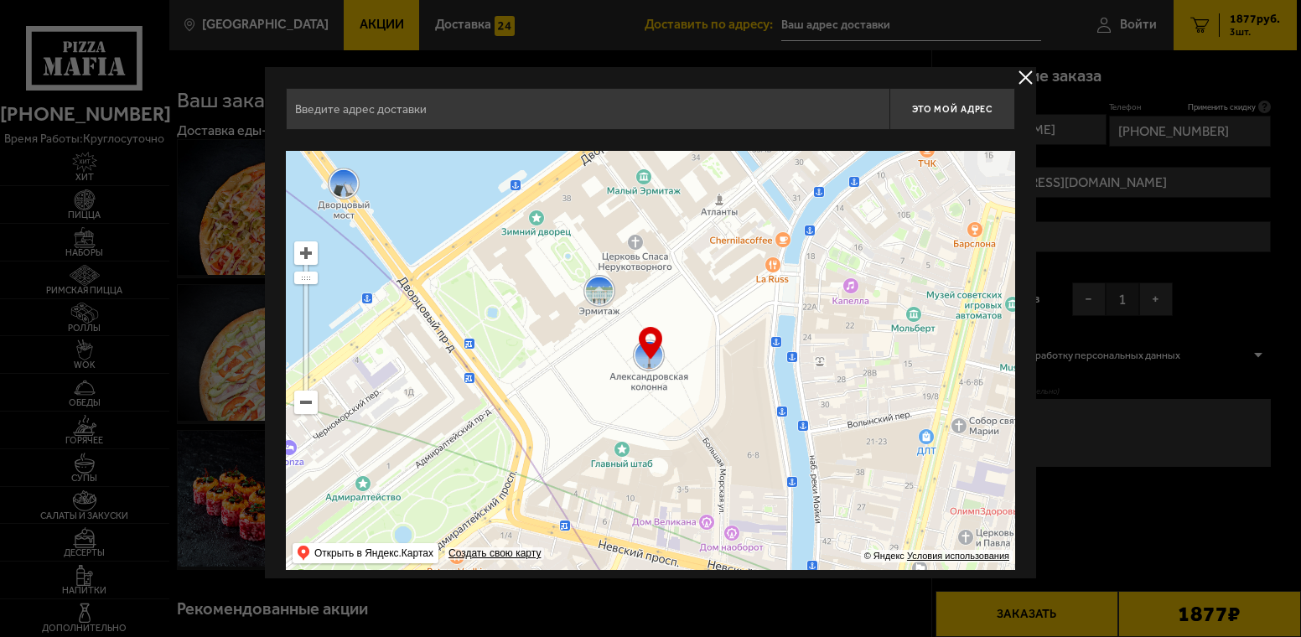
click at [396, 112] on input "text" at bounding box center [587, 109] width 603 height 42
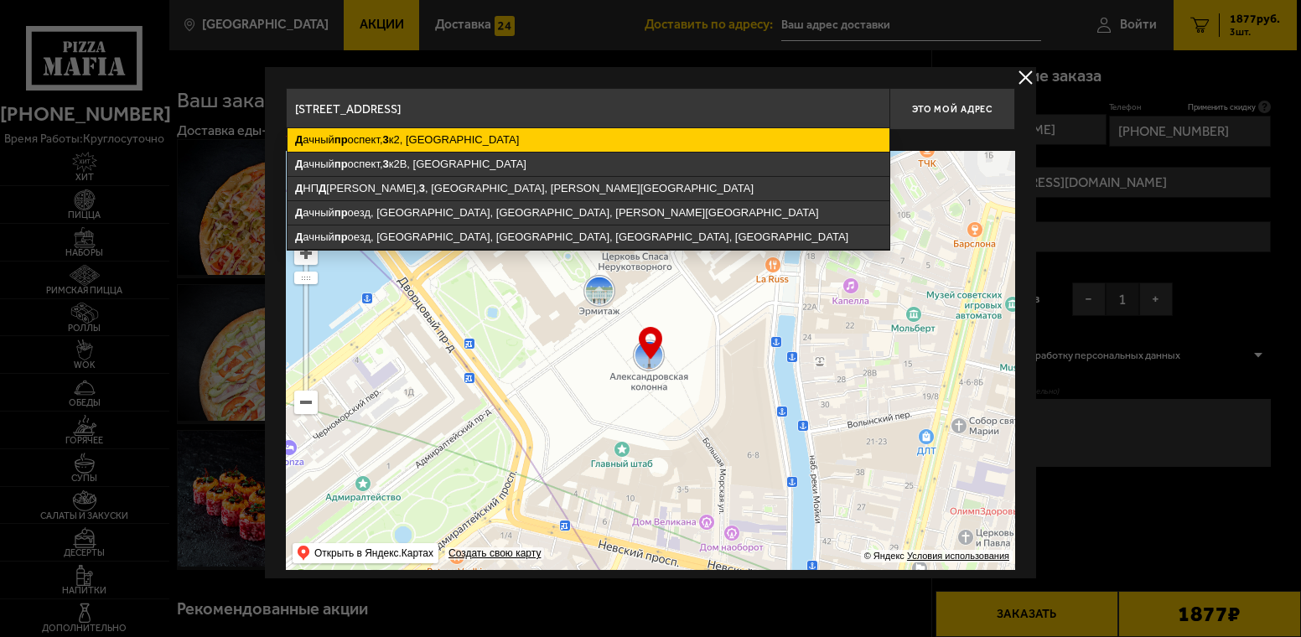
click at [402, 138] on ymaps "Д ачный [STREET_ADDRESS]" at bounding box center [588, 139] width 602 height 23
type input "[STREET_ADDRESS]"
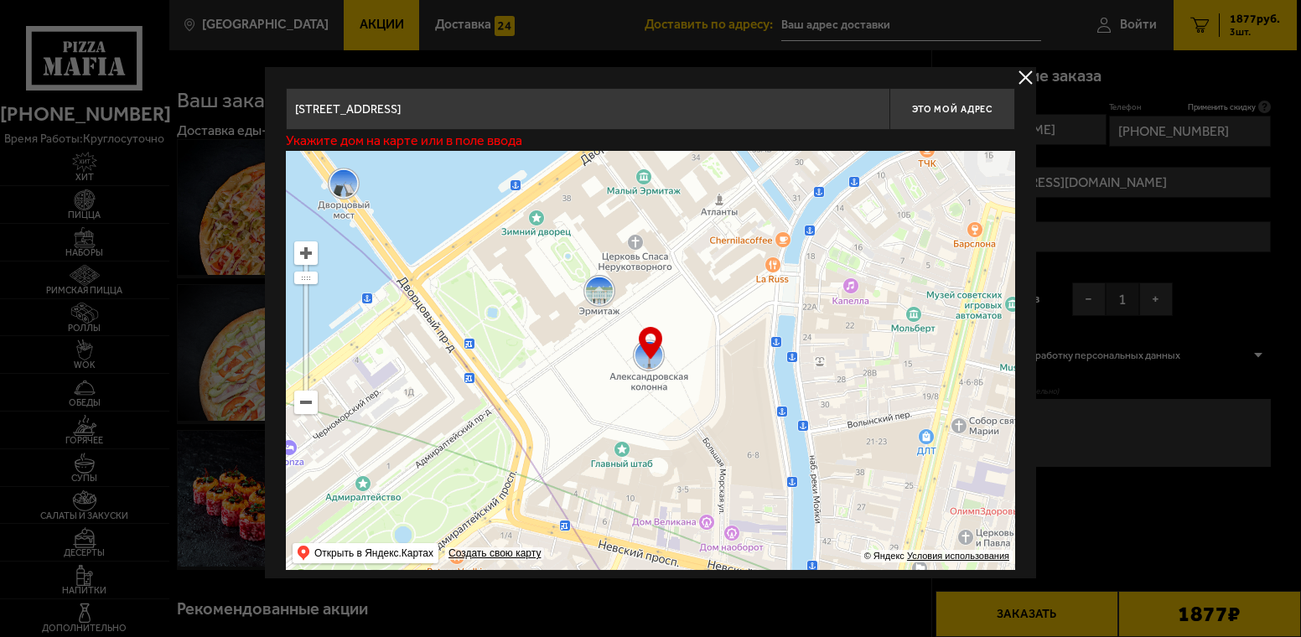
type input "[STREET_ADDRESS]"
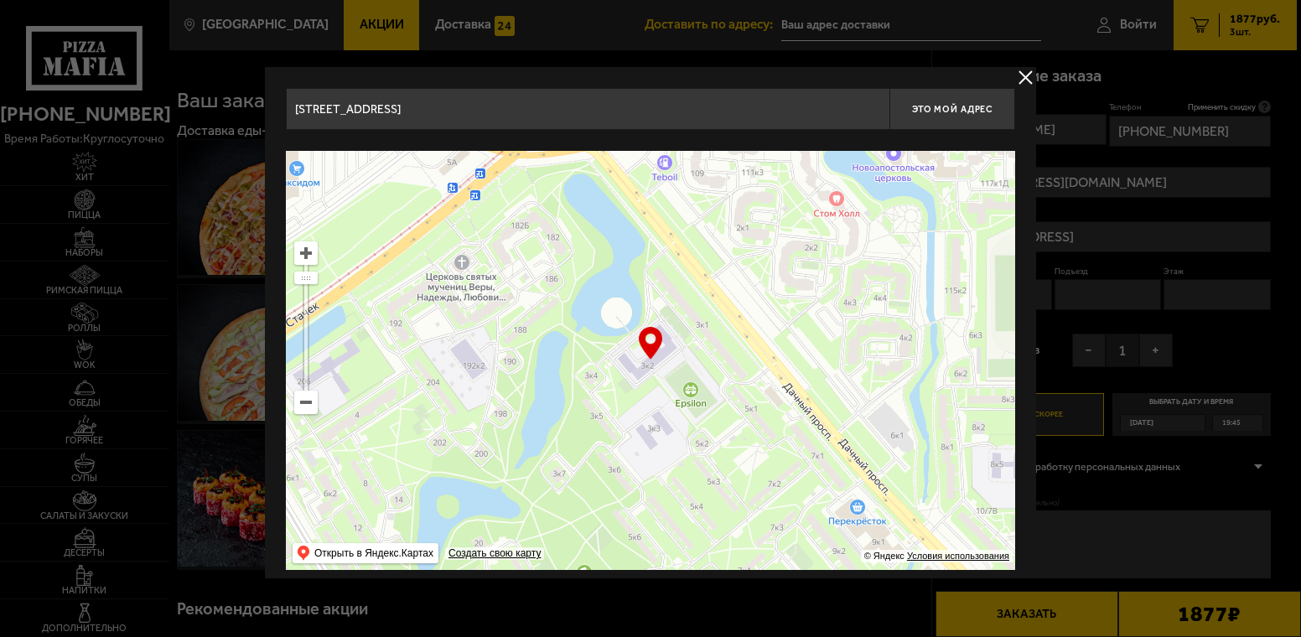
click at [1024, 72] on button "delivery type" at bounding box center [1025, 77] width 21 height 21
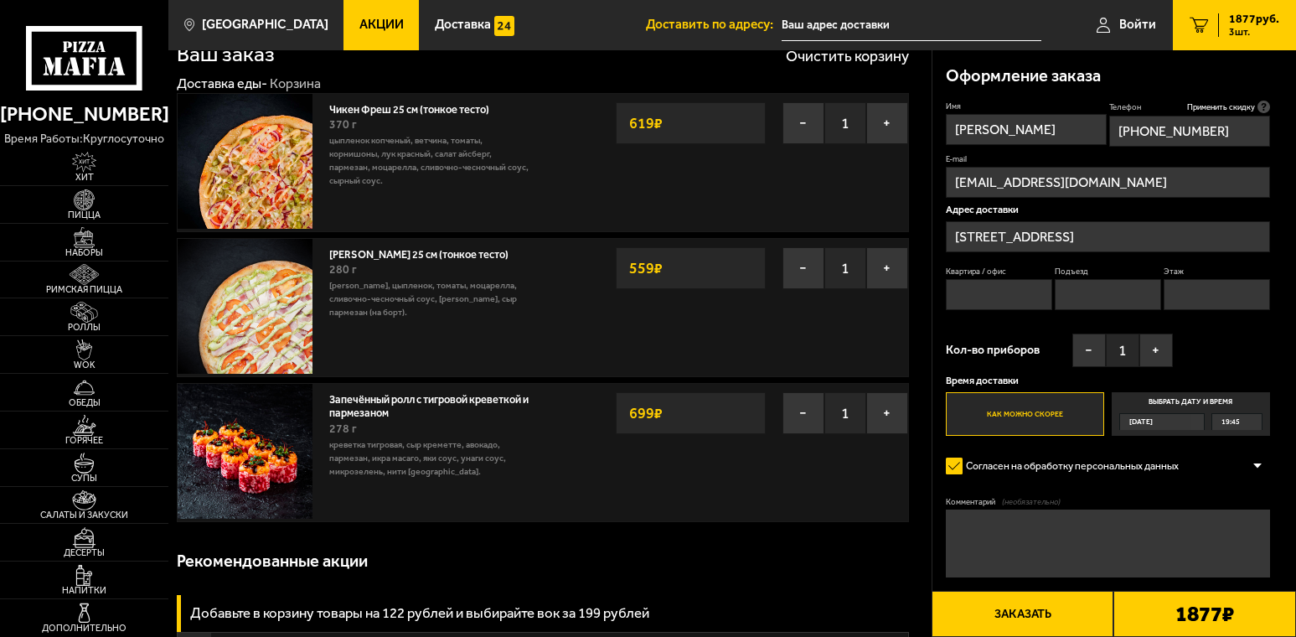
scroll to position [84, 0]
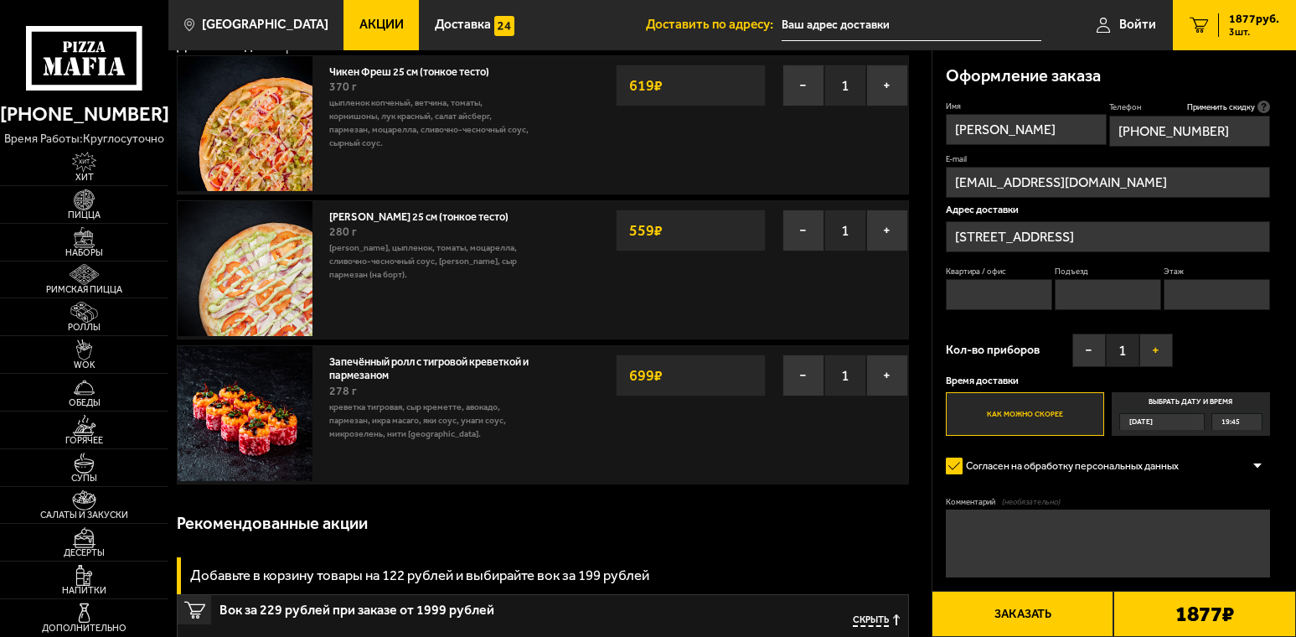
click at [1157, 343] on button "+" at bounding box center [1157, 351] width 34 height 34
click at [1068, 550] on textarea "Комментарий (необязательно)" at bounding box center [1108, 543] width 324 height 68
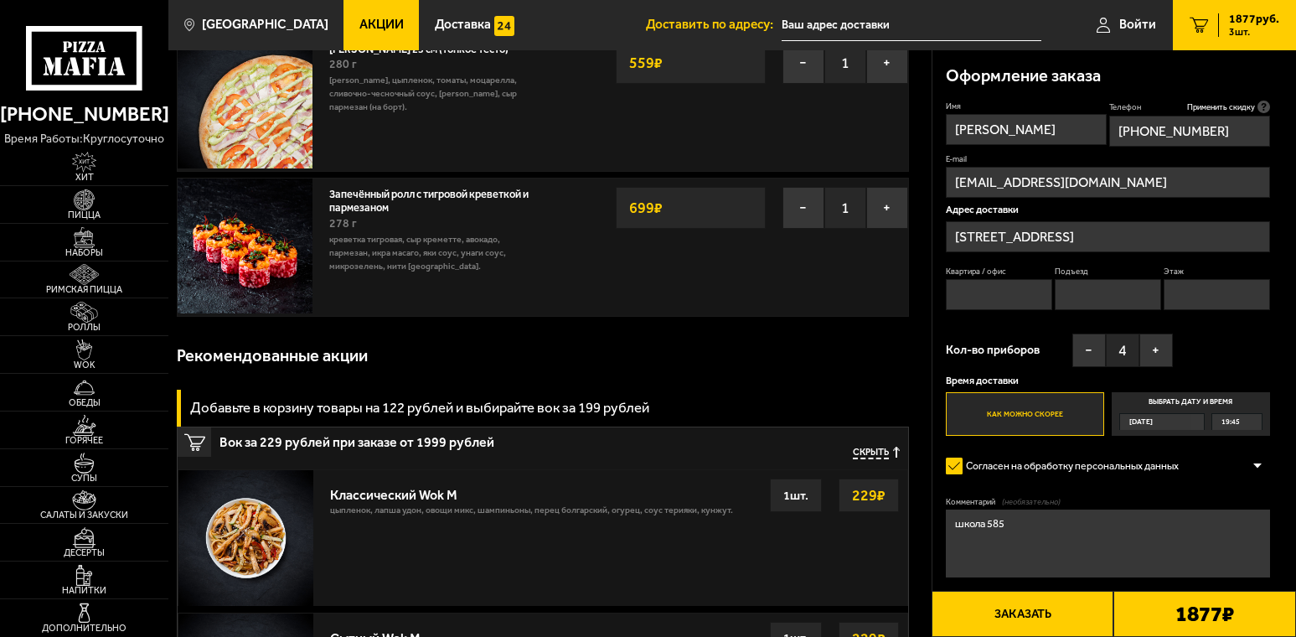
type textarea "школа 585"
click at [1045, 610] on button "Заказать" at bounding box center [1023, 614] width 183 height 46
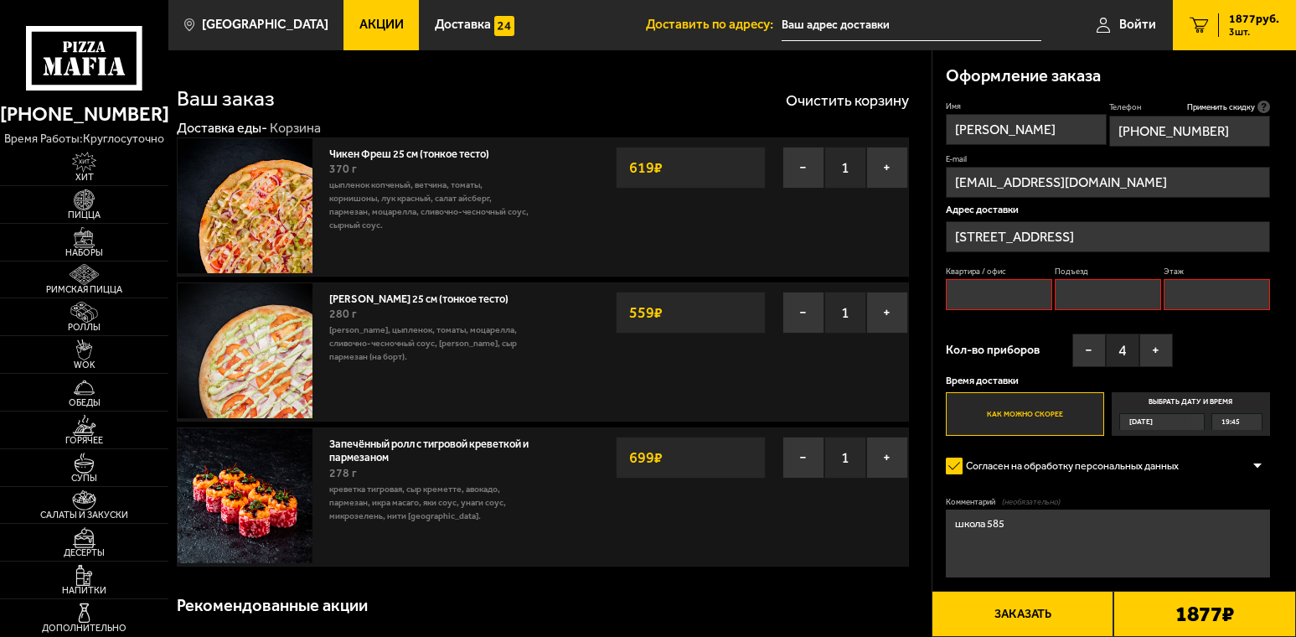
scroll to position [0, 0]
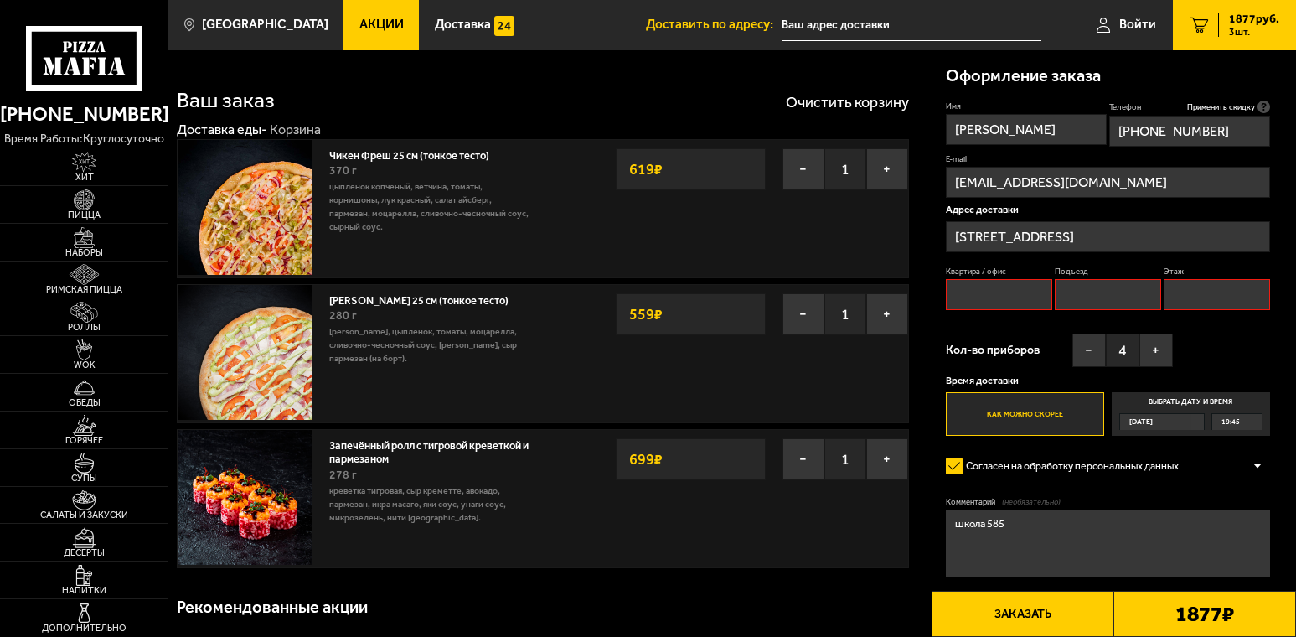
click at [1250, 343] on div "Имя [PERSON_NAME] Телефон Применить скидку Вы будете зарегистрированы автоматич…" at bounding box center [1108, 268] width 324 height 335
click at [975, 293] on input "Квартира / офис" at bounding box center [999, 294] width 106 height 31
type input "-"
click at [1069, 299] on input "Подъезд" at bounding box center [1108, 294] width 106 height 31
type input "-"
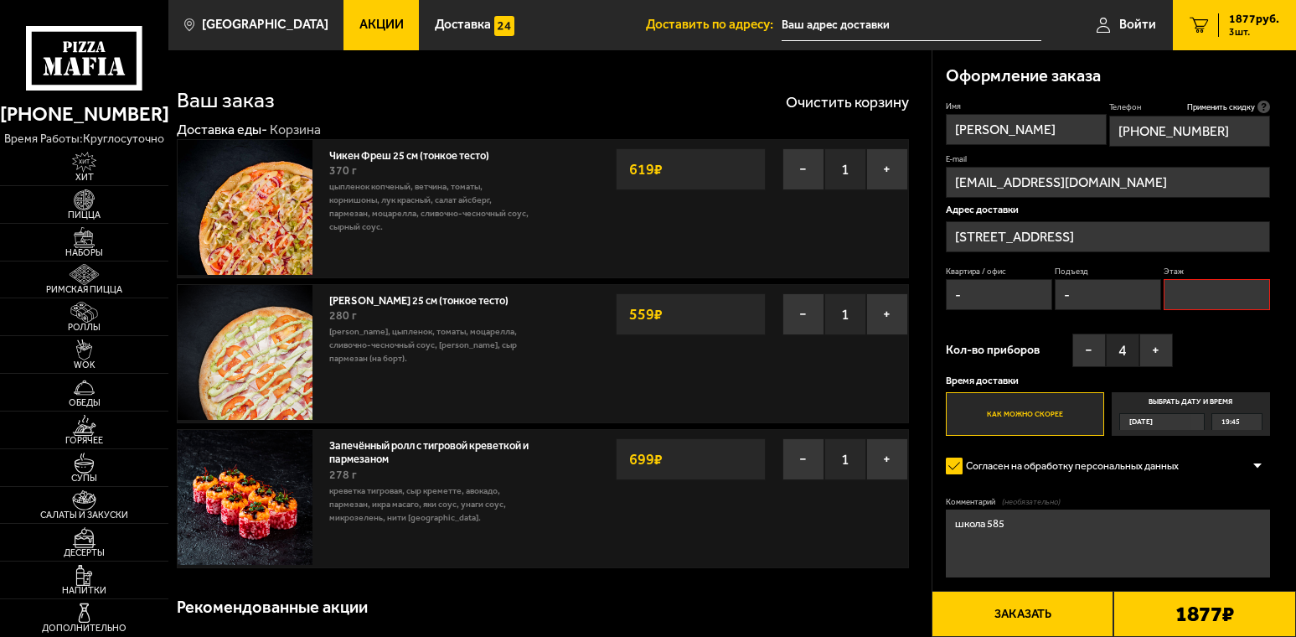
click at [1223, 301] on input "Этаж" at bounding box center [1217, 294] width 106 height 31
type input "-"
click at [1020, 615] on button "Заказать" at bounding box center [1023, 614] width 183 height 46
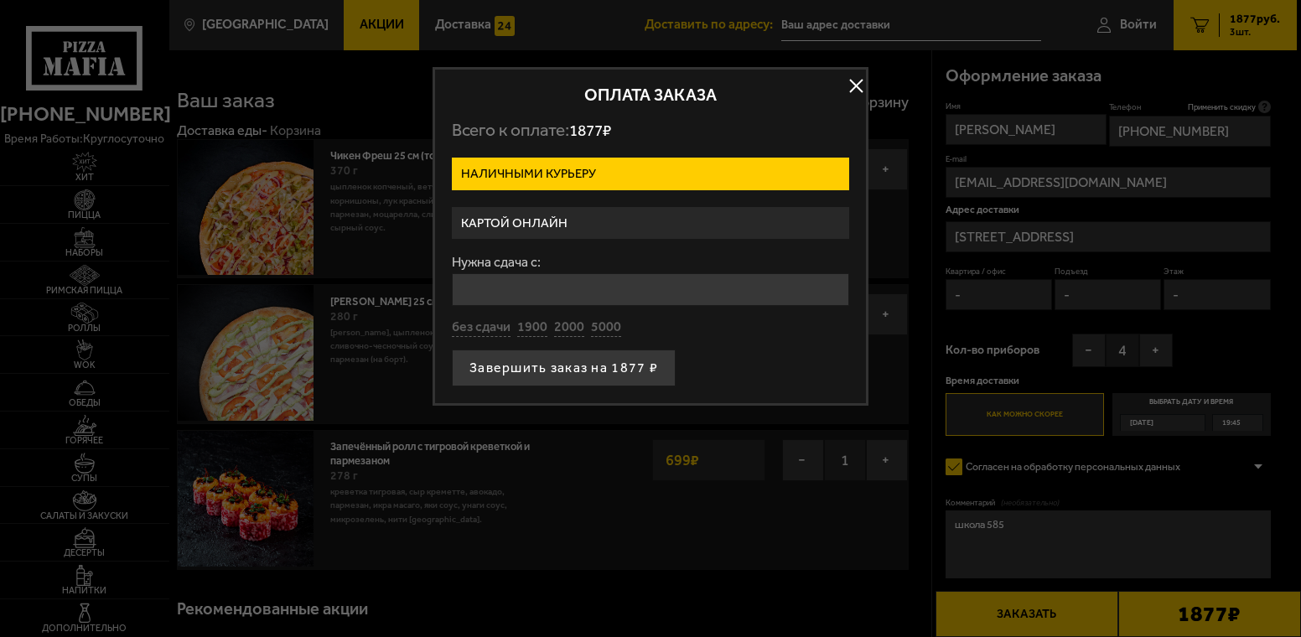
click at [572, 225] on label "Картой онлайн" at bounding box center [650, 223] width 397 height 33
click at [0, 0] on input "Картой онлайн" at bounding box center [0, 0] width 0 height 0
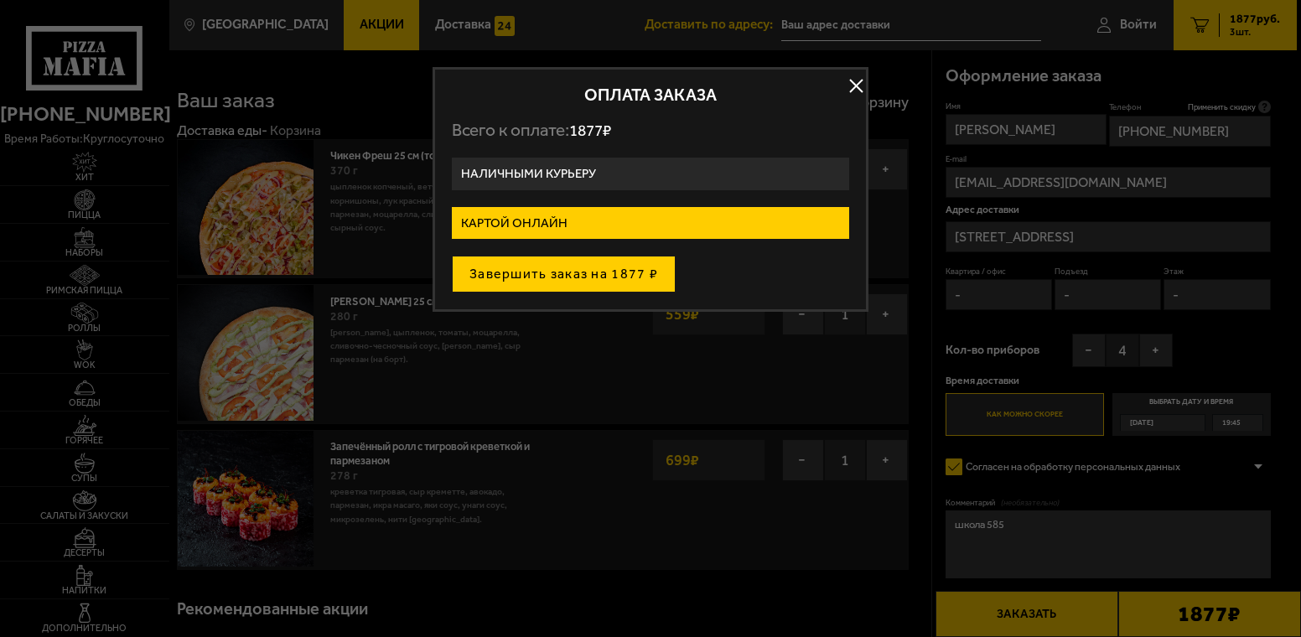
click at [569, 279] on button "Завершить заказ на 1877 ₽" at bounding box center [564, 274] width 224 height 37
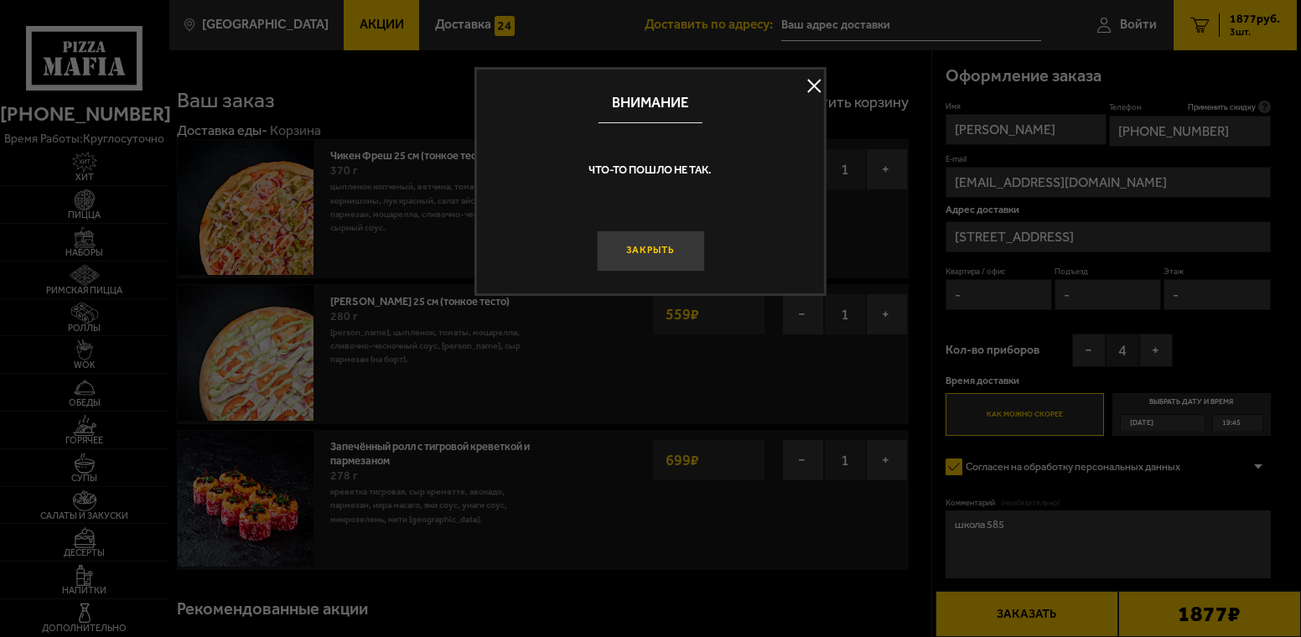
click at [665, 256] on button "Закрыть" at bounding box center [650, 250] width 108 height 41
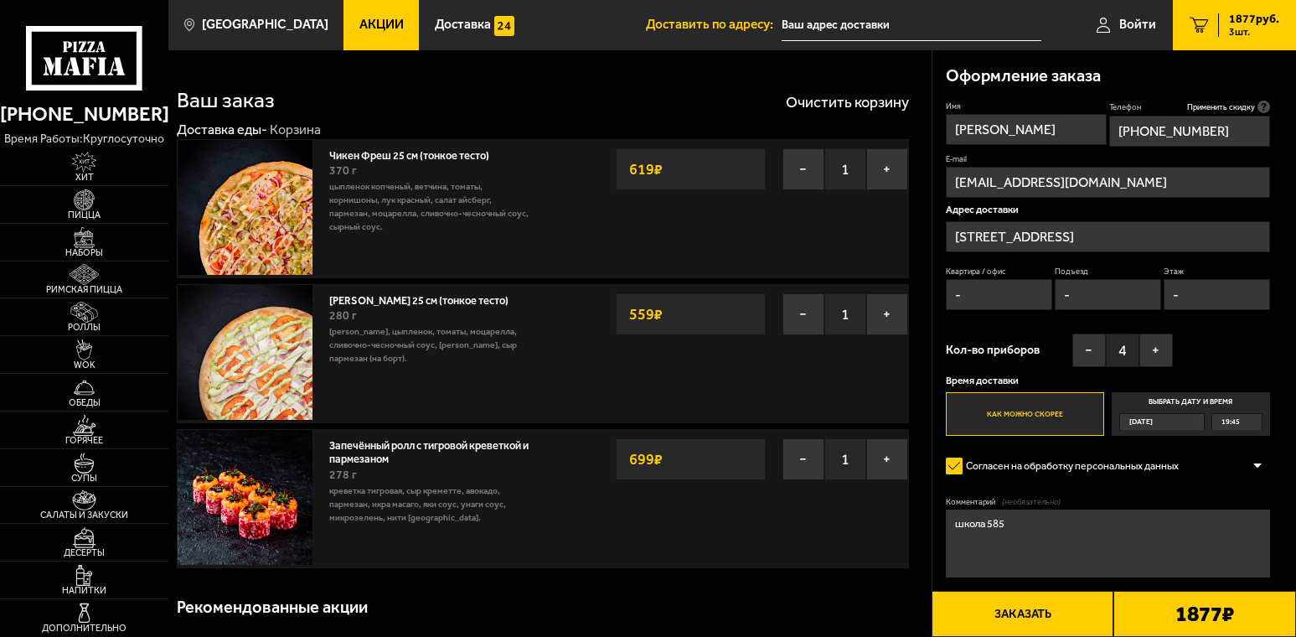
click at [1058, 616] on button "Заказать" at bounding box center [1023, 614] width 183 height 46
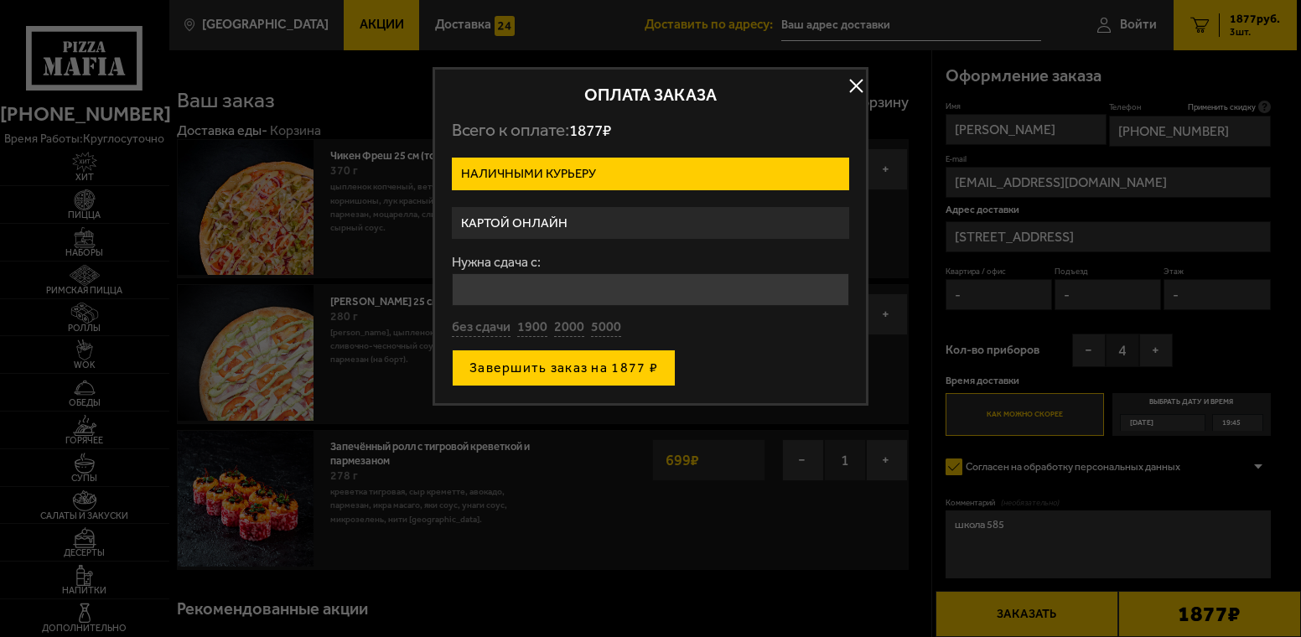
click at [575, 370] on button "Завершить заказ на 1877 ₽" at bounding box center [564, 367] width 224 height 37
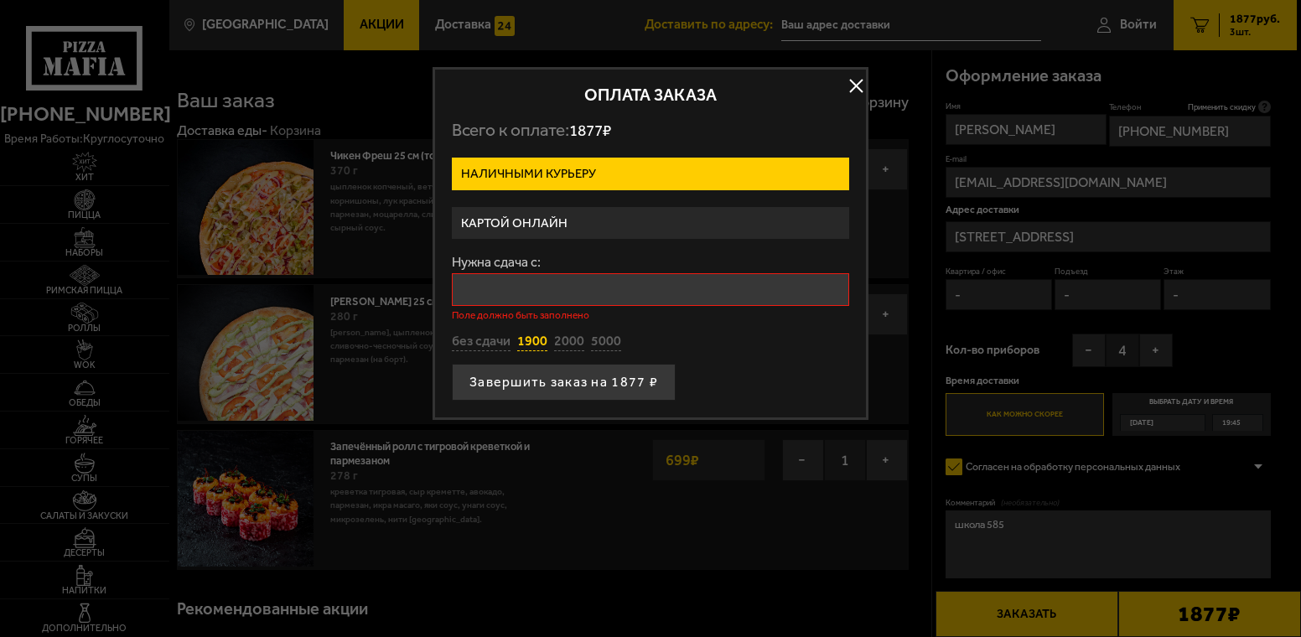
click at [540, 341] on button "1900" at bounding box center [532, 342] width 30 height 18
type input "1900"
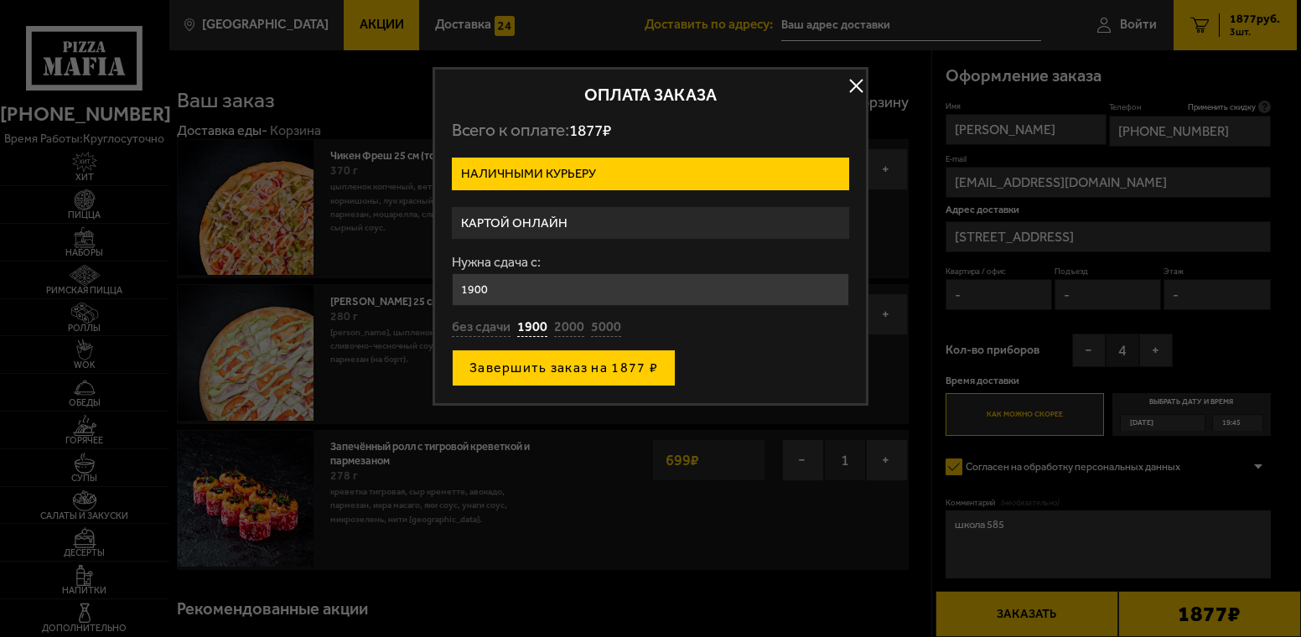
click at [558, 365] on button "Завершить заказ на 1877 ₽" at bounding box center [564, 367] width 224 height 37
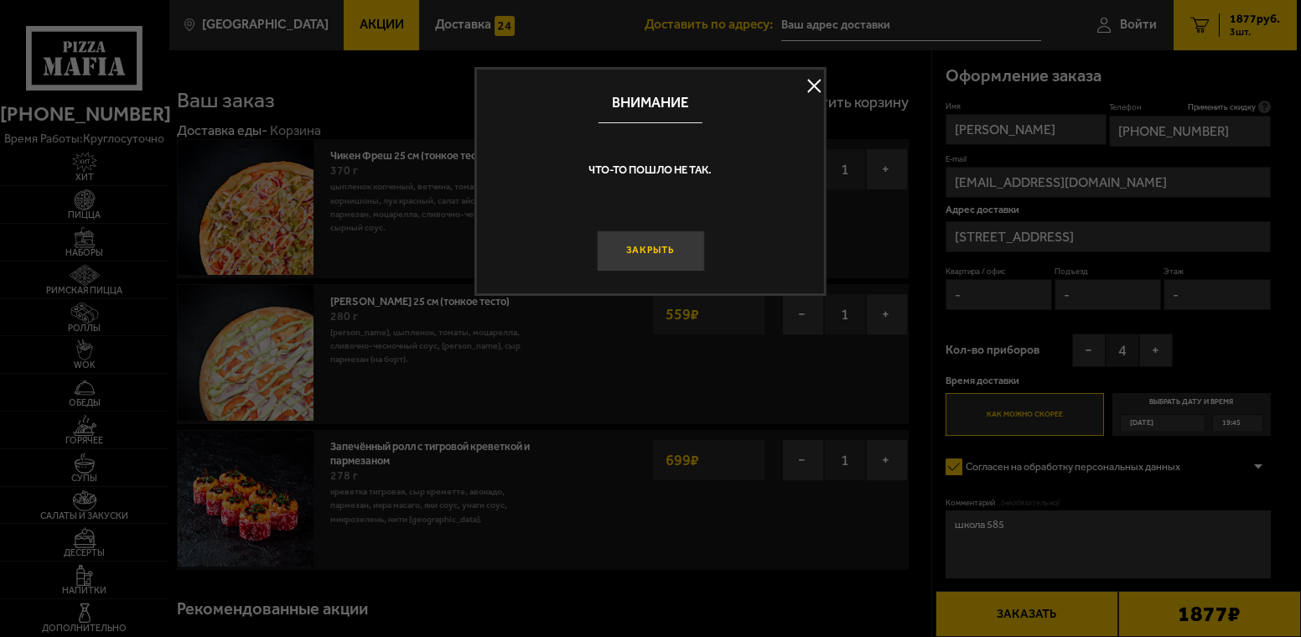
click at [664, 250] on button "Закрыть" at bounding box center [650, 250] width 108 height 41
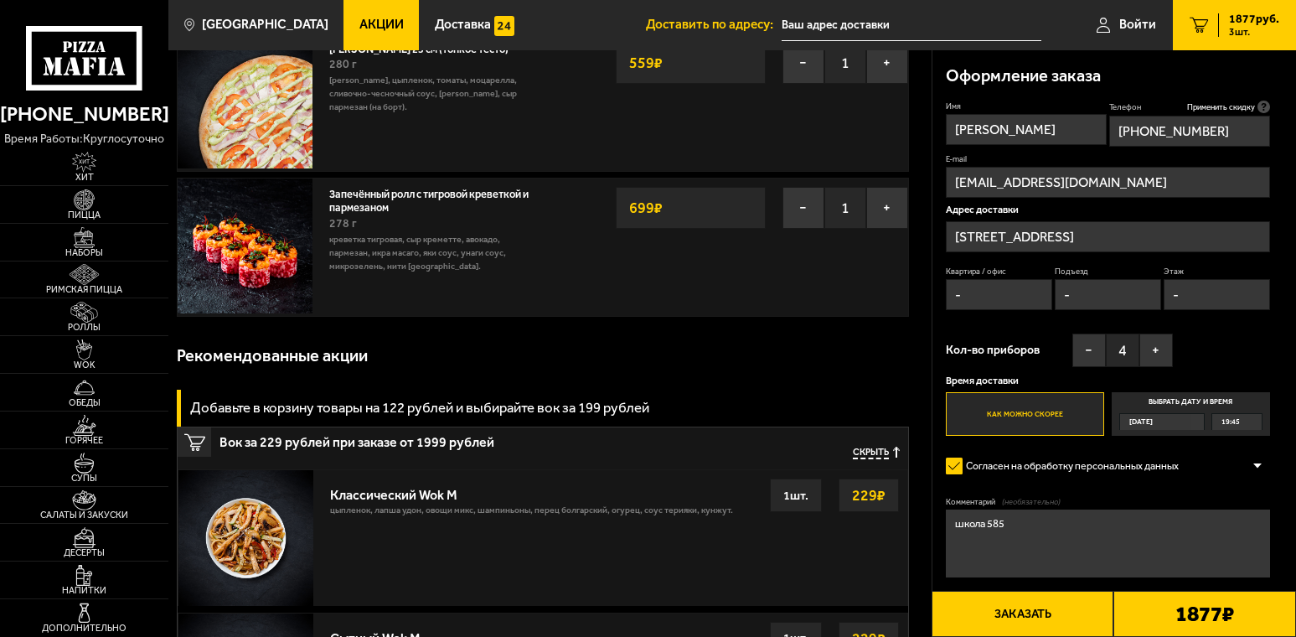
scroll to position [670, 0]
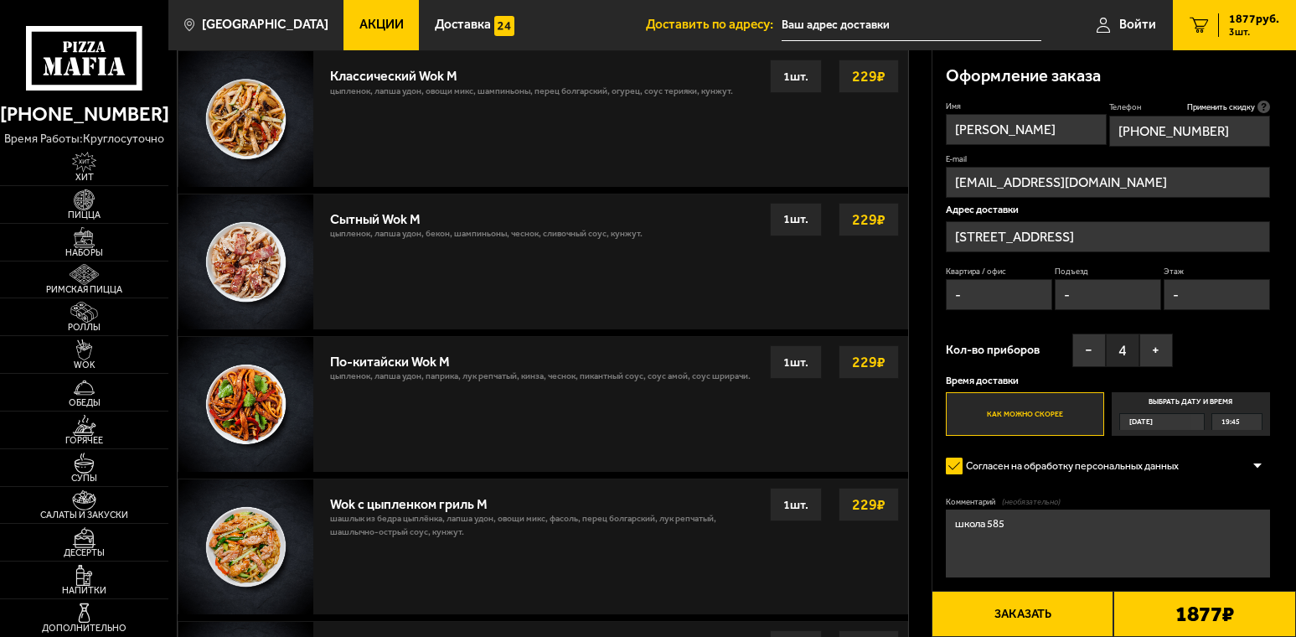
click at [1043, 617] on button "Заказать" at bounding box center [1023, 614] width 183 height 46
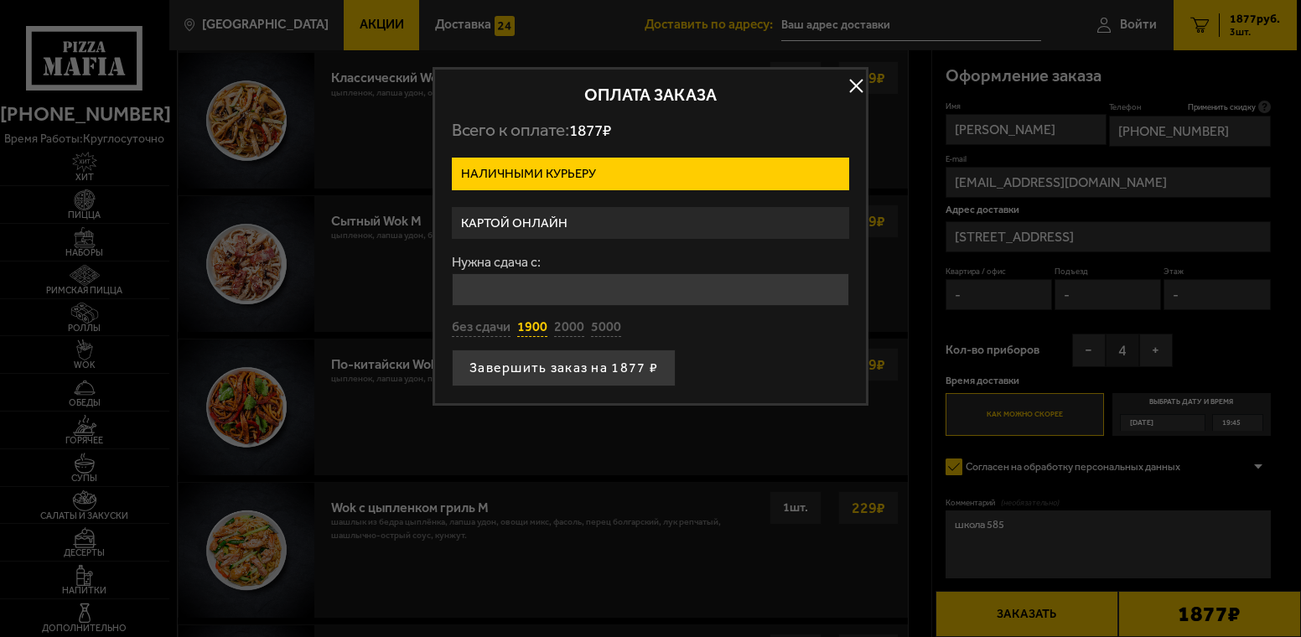
click at [533, 329] on button "1900" at bounding box center [532, 327] width 30 height 18
type input "1900"
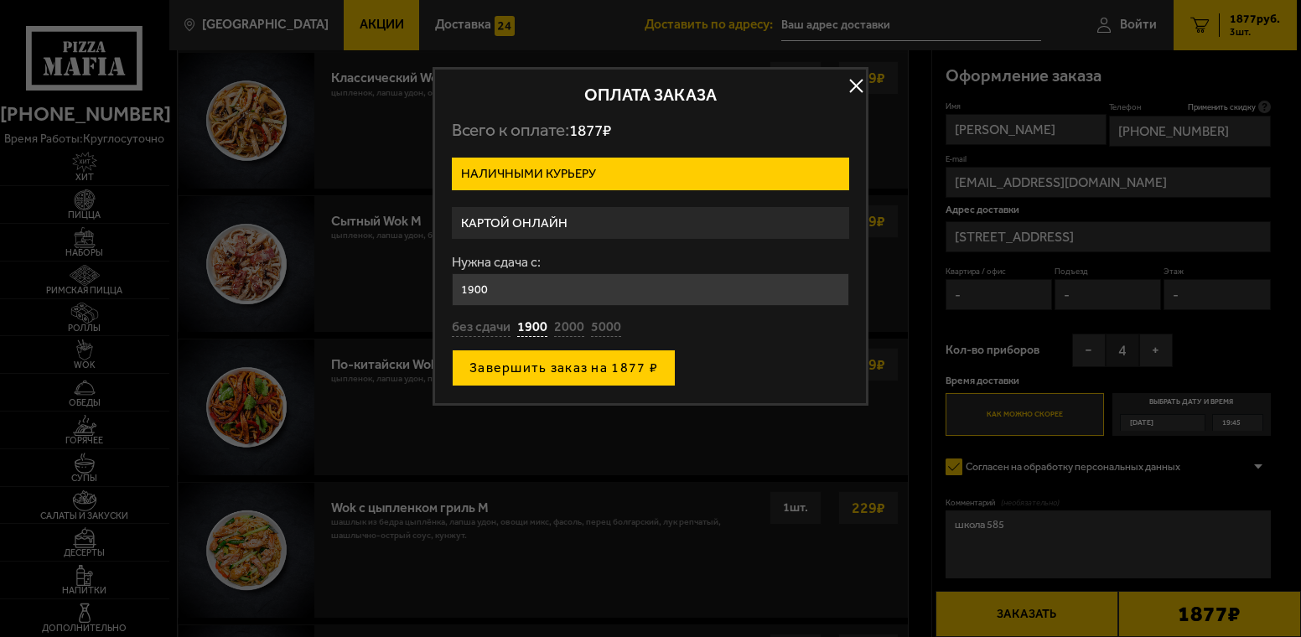
click at [540, 354] on button "Завершить заказ на 1877 ₽" at bounding box center [564, 367] width 224 height 37
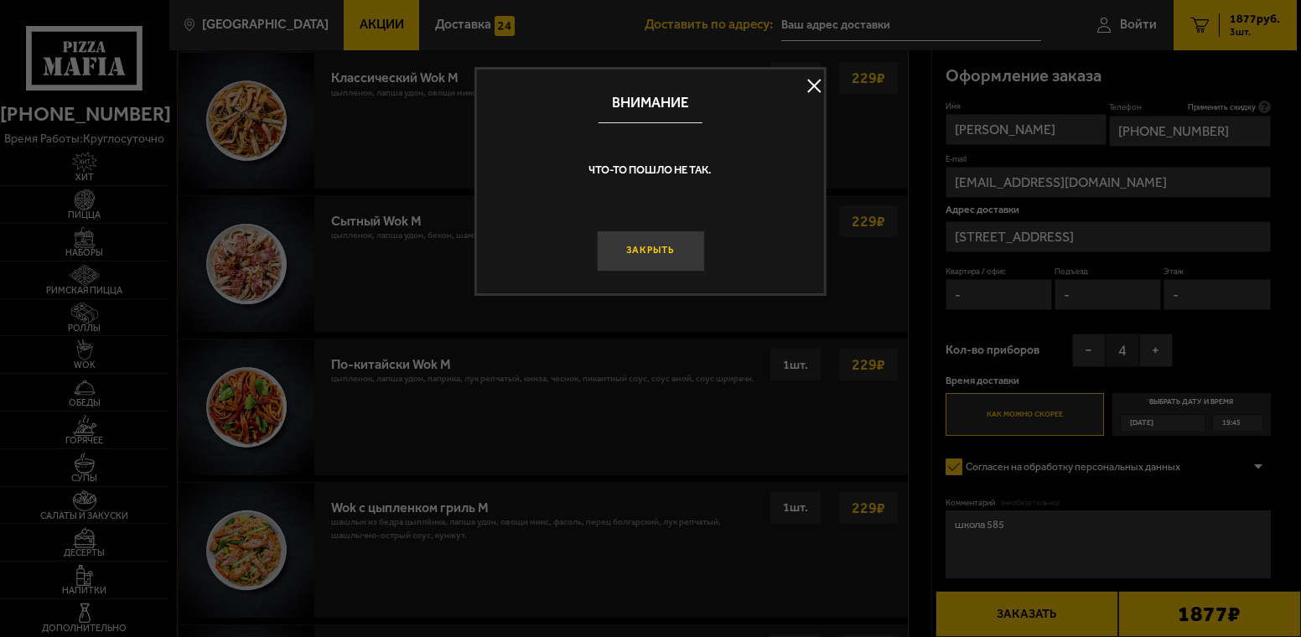
click at [653, 235] on button "Закрыть" at bounding box center [650, 250] width 108 height 41
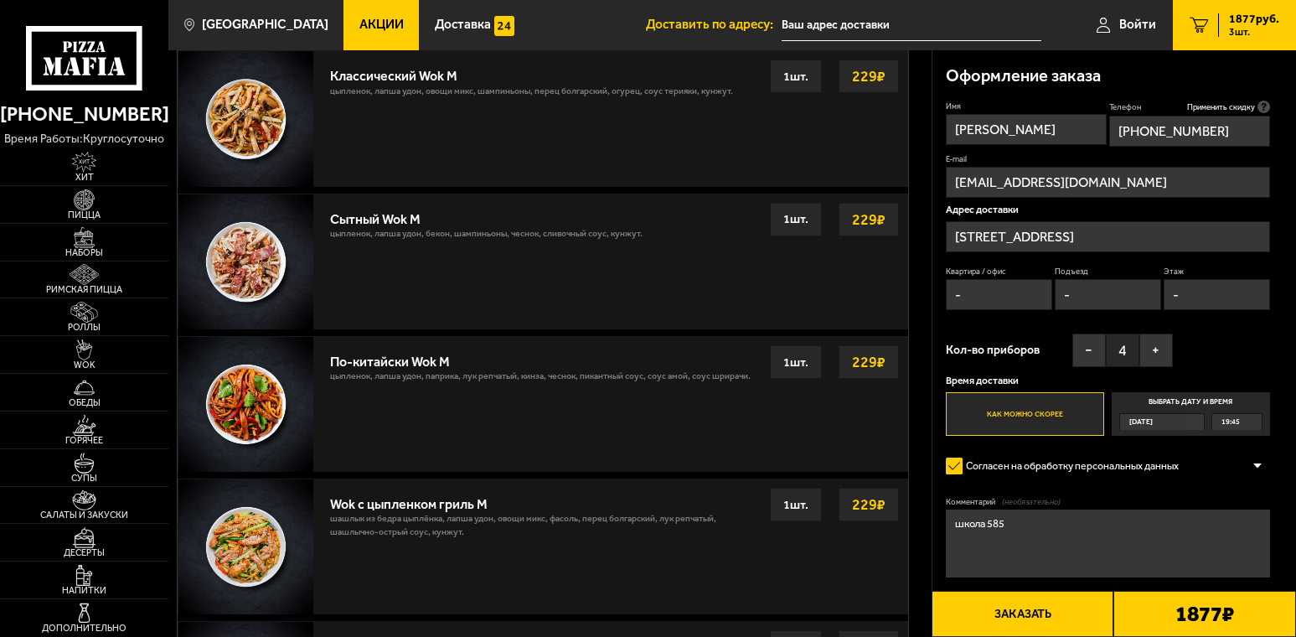
click at [1001, 623] on button "Заказать" at bounding box center [1023, 614] width 183 height 46
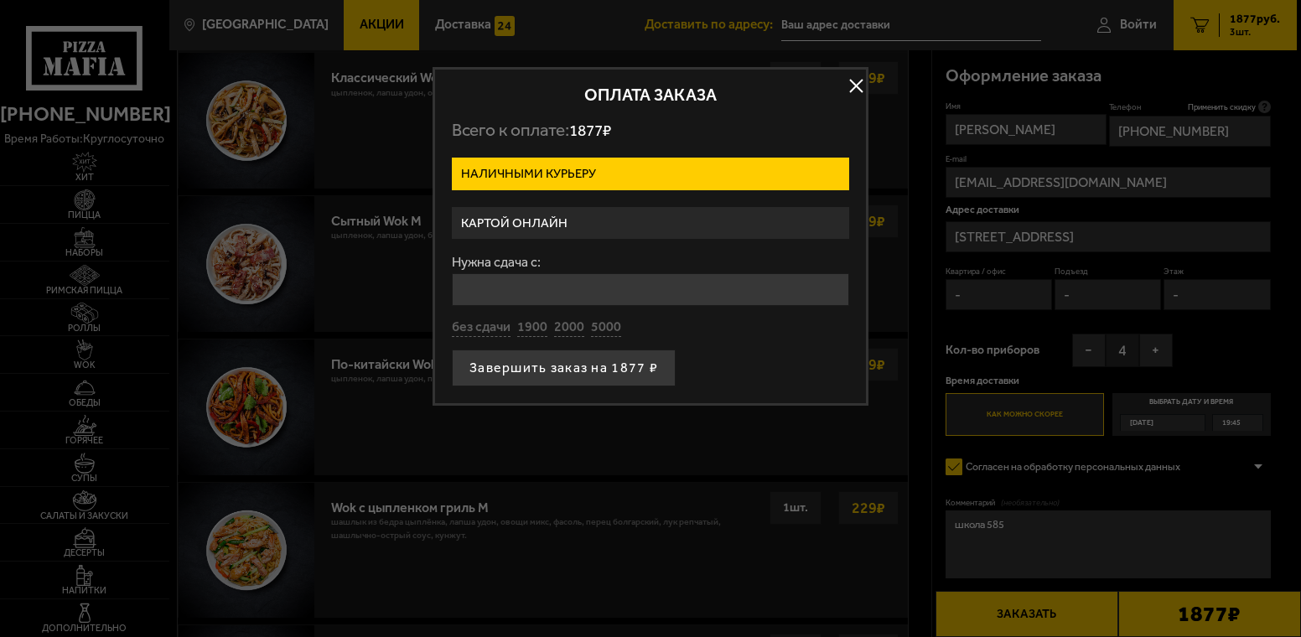
click at [529, 318] on div "Нужна сдача с: без сдачи 1900 2000 5000" at bounding box center [650, 296] width 397 height 81
click at [532, 320] on button "1900" at bounding box center [532, 327] width 30 height 18
type input "1900"
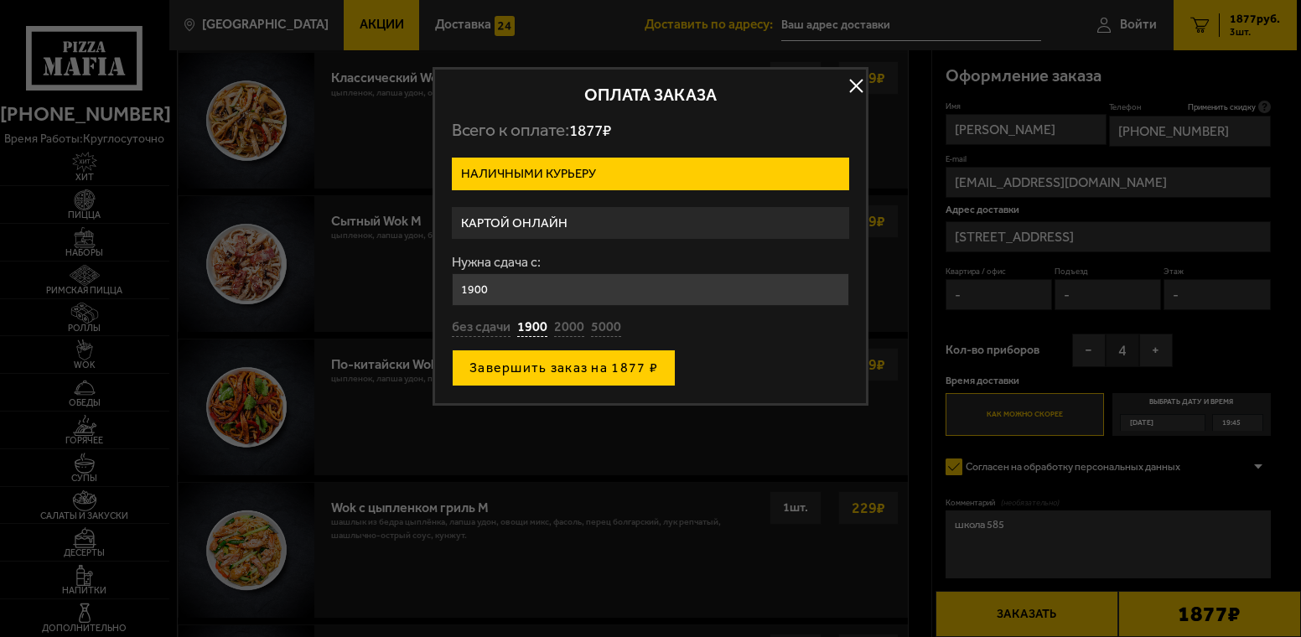
click at [556, 373] on button "Завершить заказ на 1877 ₽" at bounding box center [564, 367] width 224 height 37
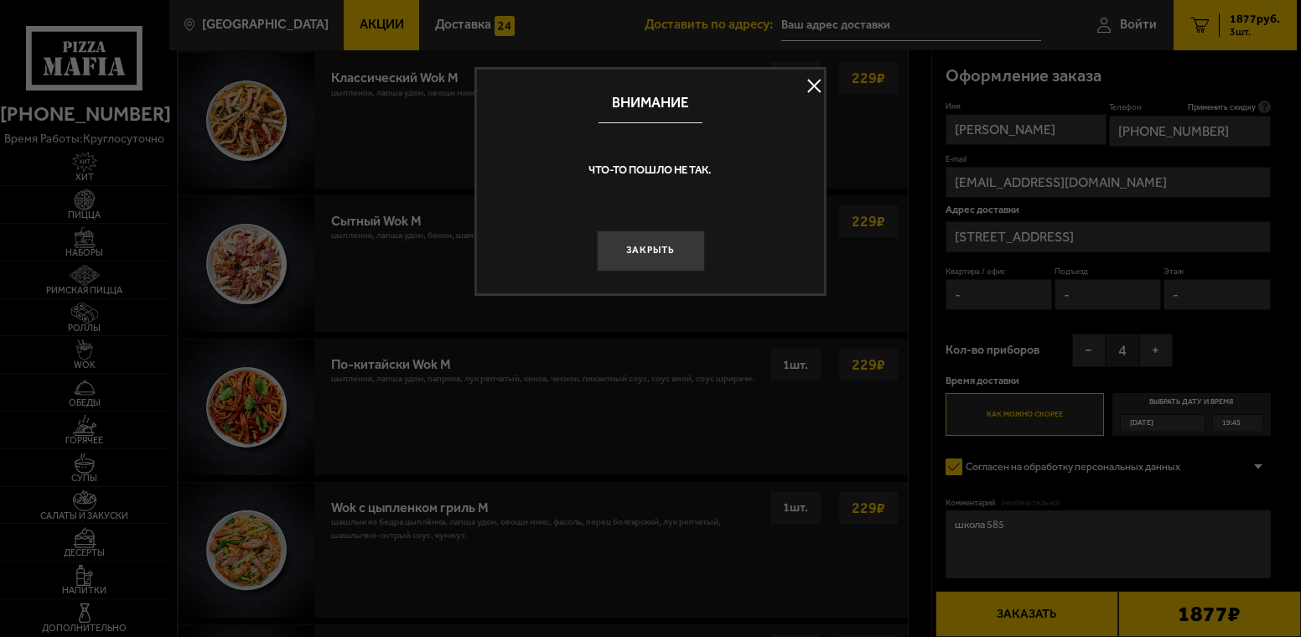
click at [815, 86] on button at bounding box center [813, 86] width 25 height 25
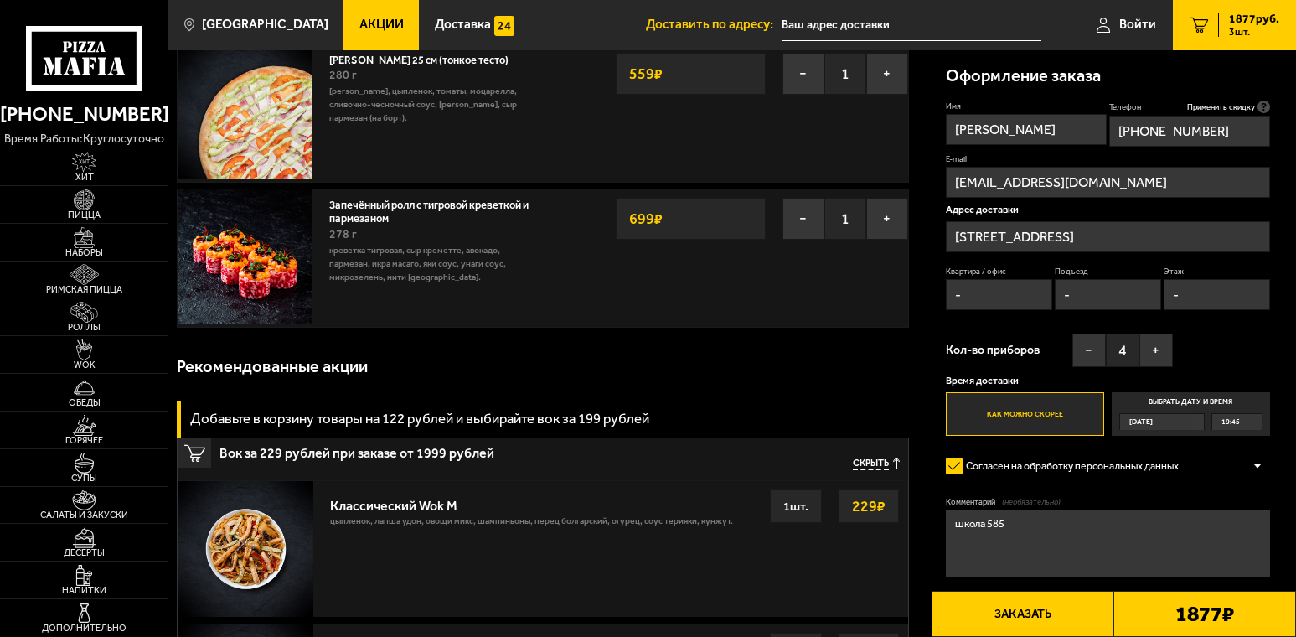
scroll to position [0, 0]
